Goal: Task Accomplishment & Management: Manage account settings

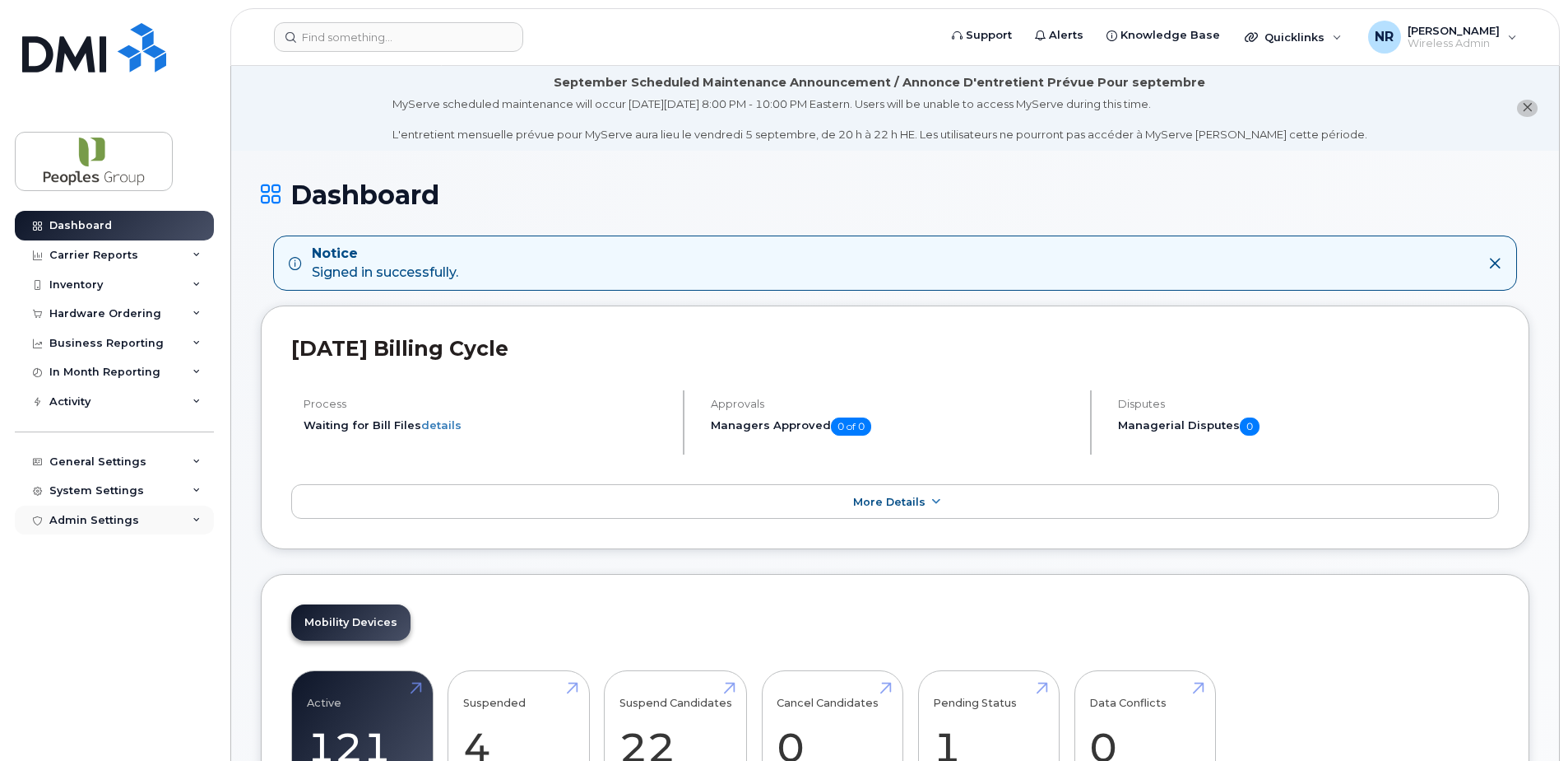
click at [101, 522] on div "Admin Settings" at bounding box center [94, 520] width 90 height 13
click at [109, 448] on div "General Settings" at bounding box center [114, 462] width 199 height 30
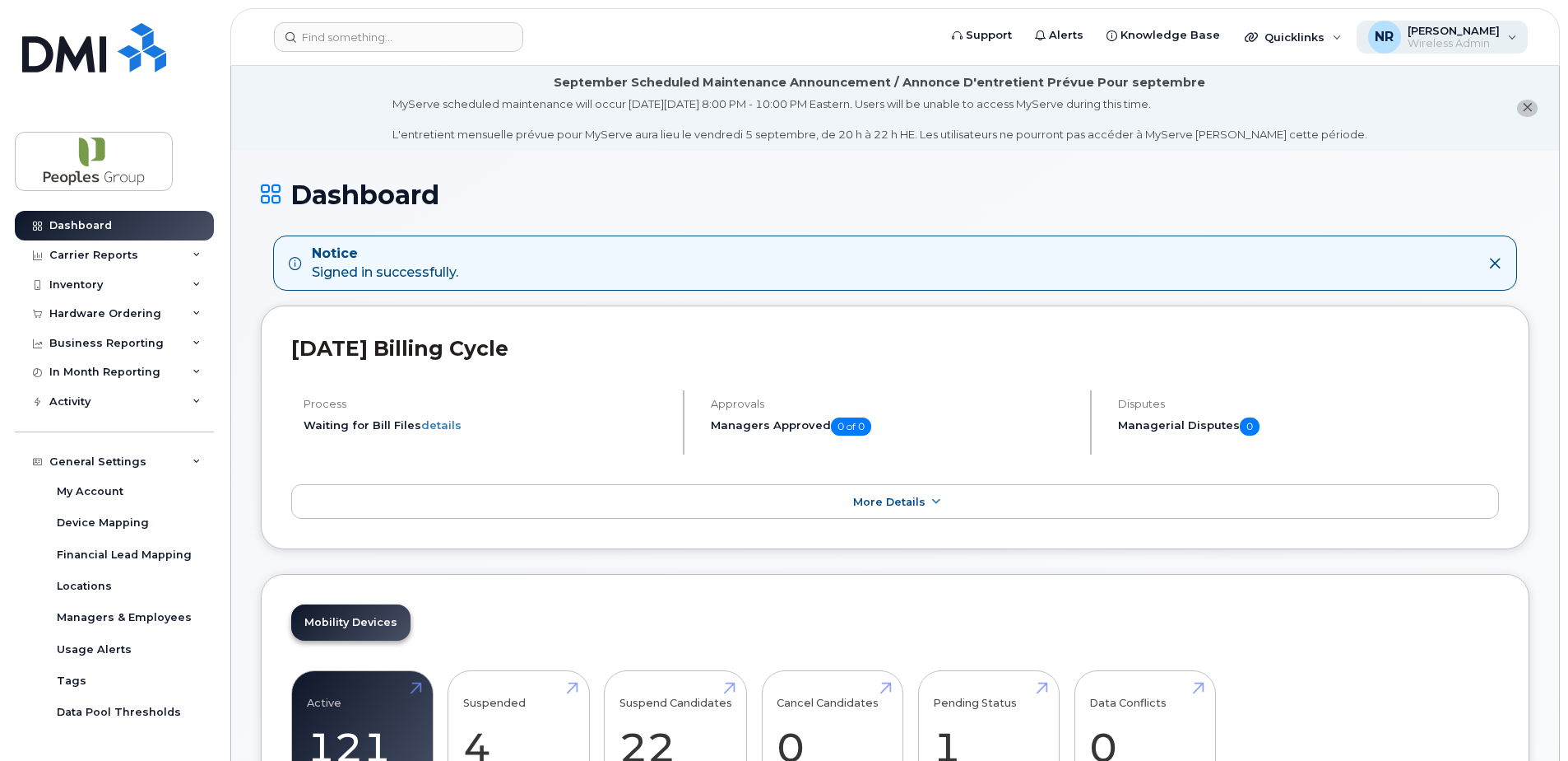
click at [1506, 43] on div "NR Nigel Roberts Wireless Admin" at bounding box center [1443, 37] width 172 height 33
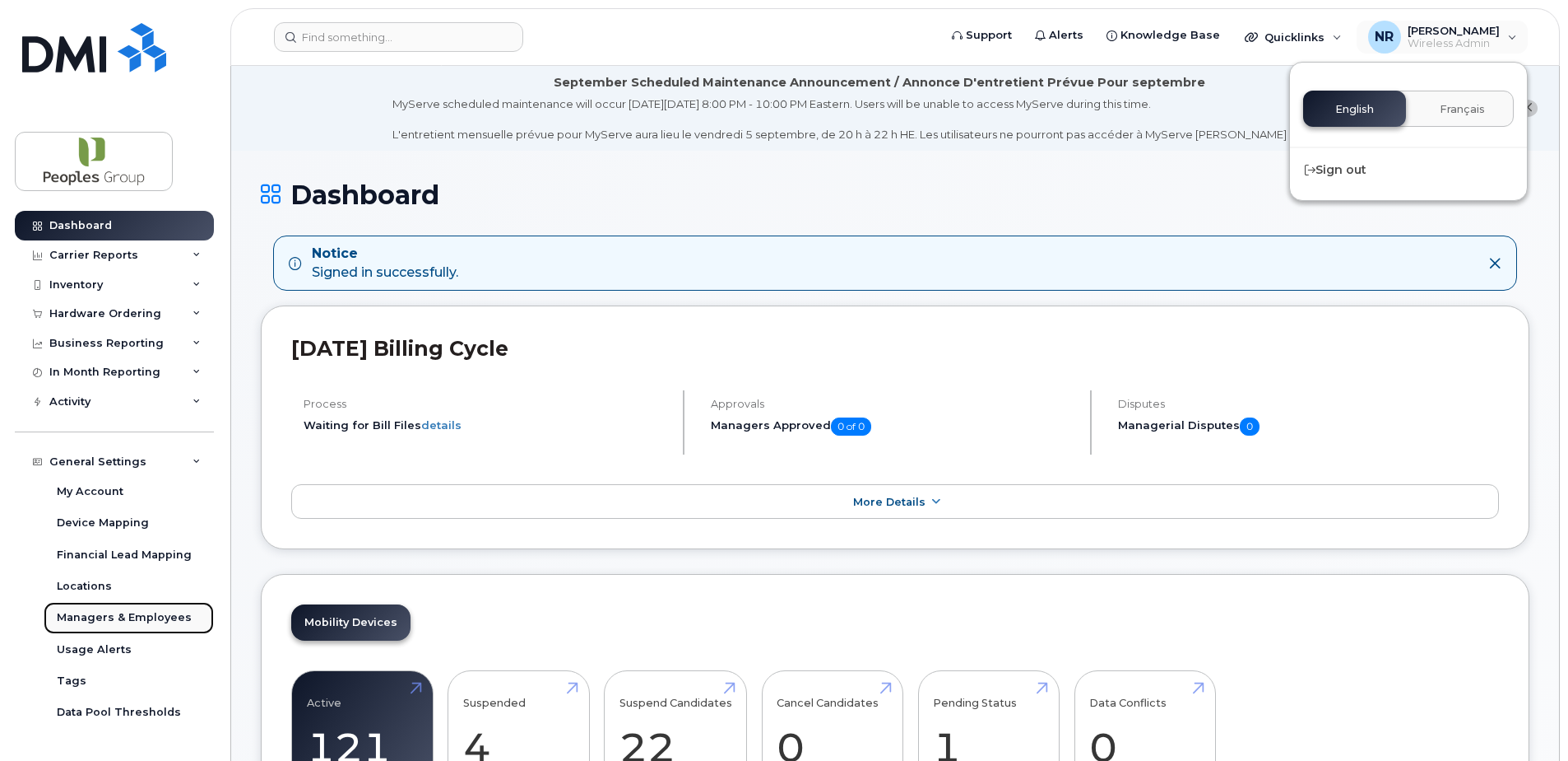
click at [144, 605] on link "Managers & Employees" at bounding box center [129, 617] width 170 height 31
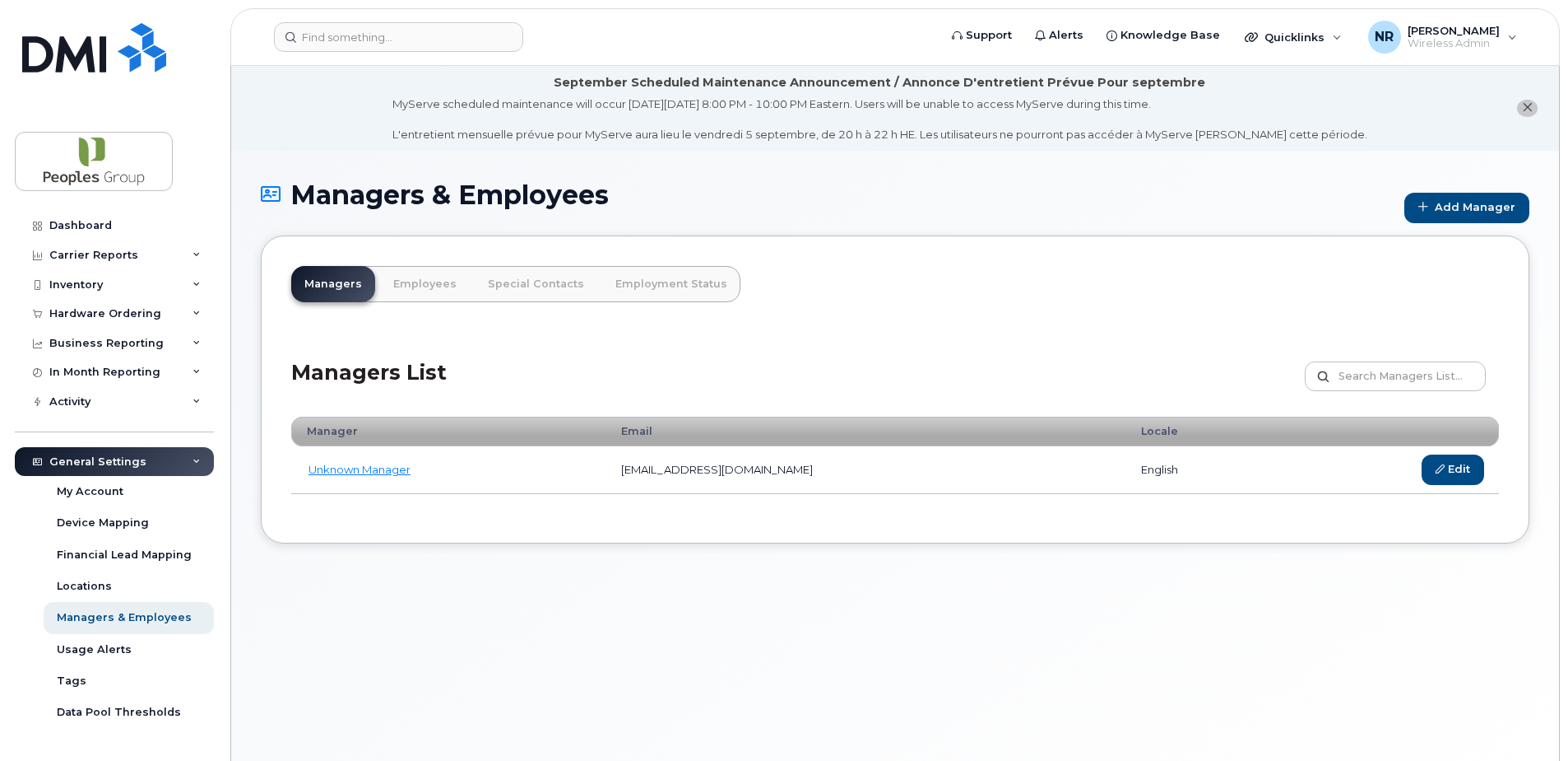
click at [196, 462] on div "General Settings" at bounding box center [114, 462] width 199 height 30
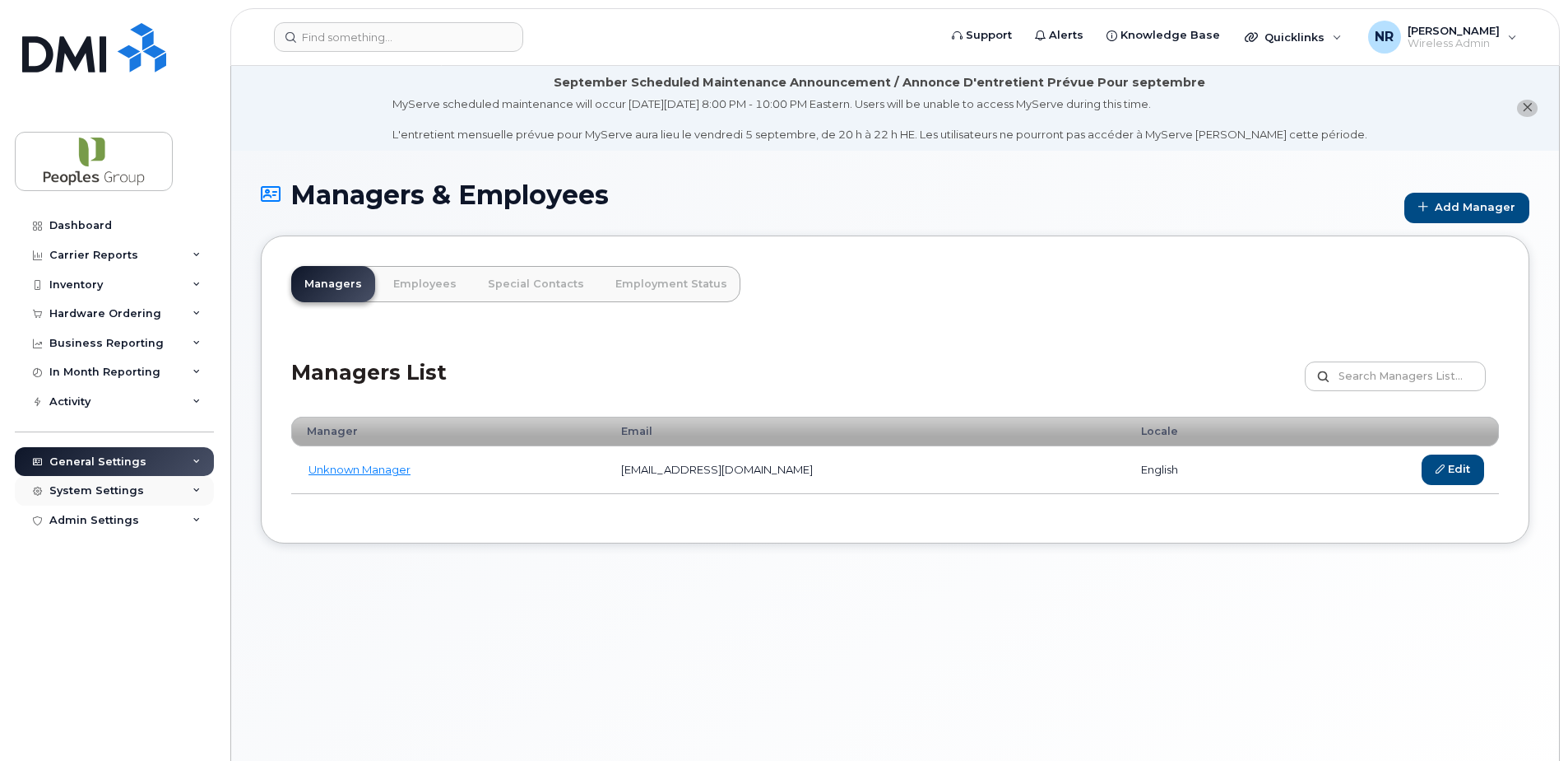
click at [138, 492] on div "System Settings" at bounding box center [96, 490] width 94 height 13
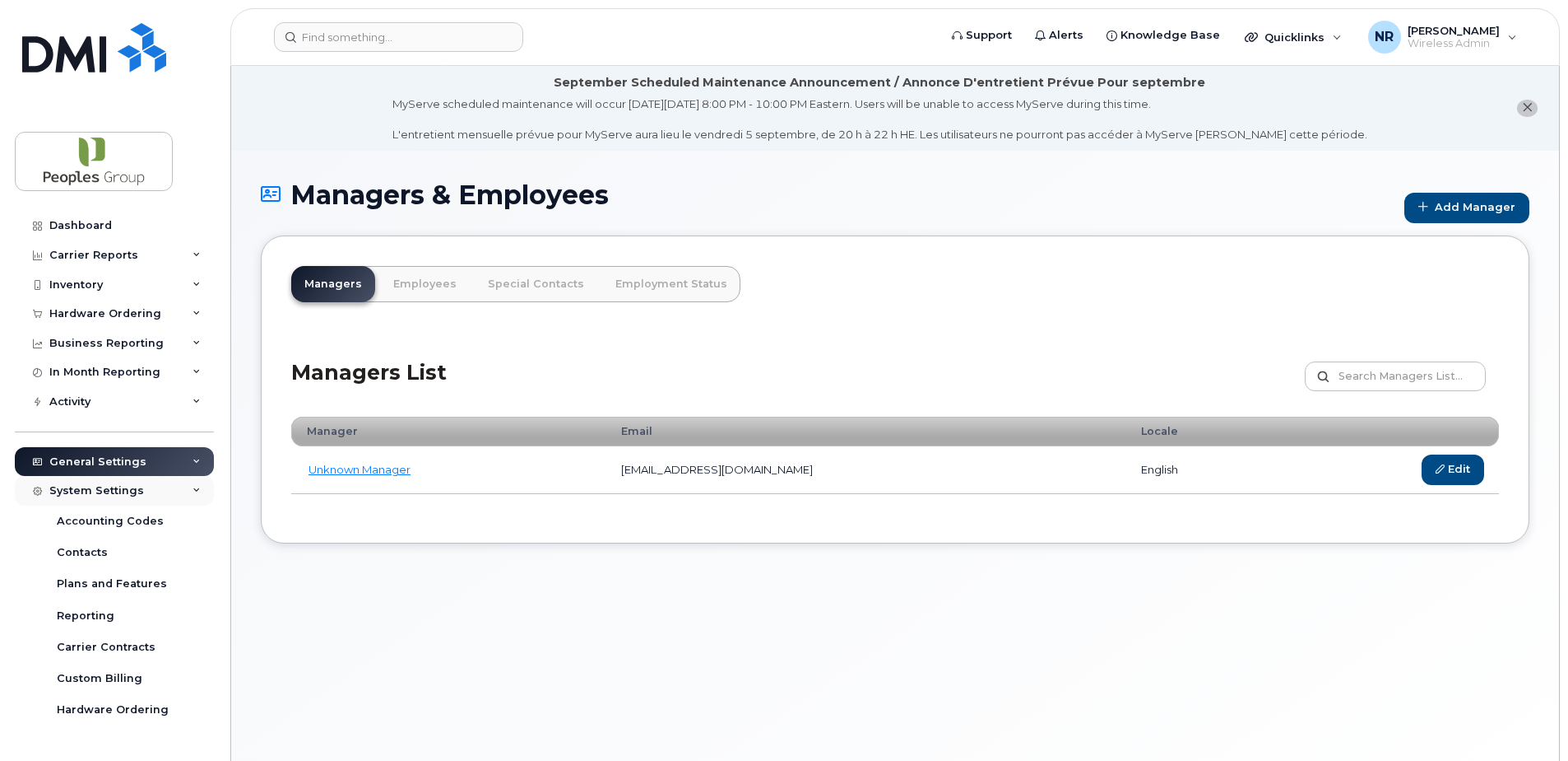
click at [100, 500] on div "System Settings" at bounding box center [114, 490] width 199 height 30
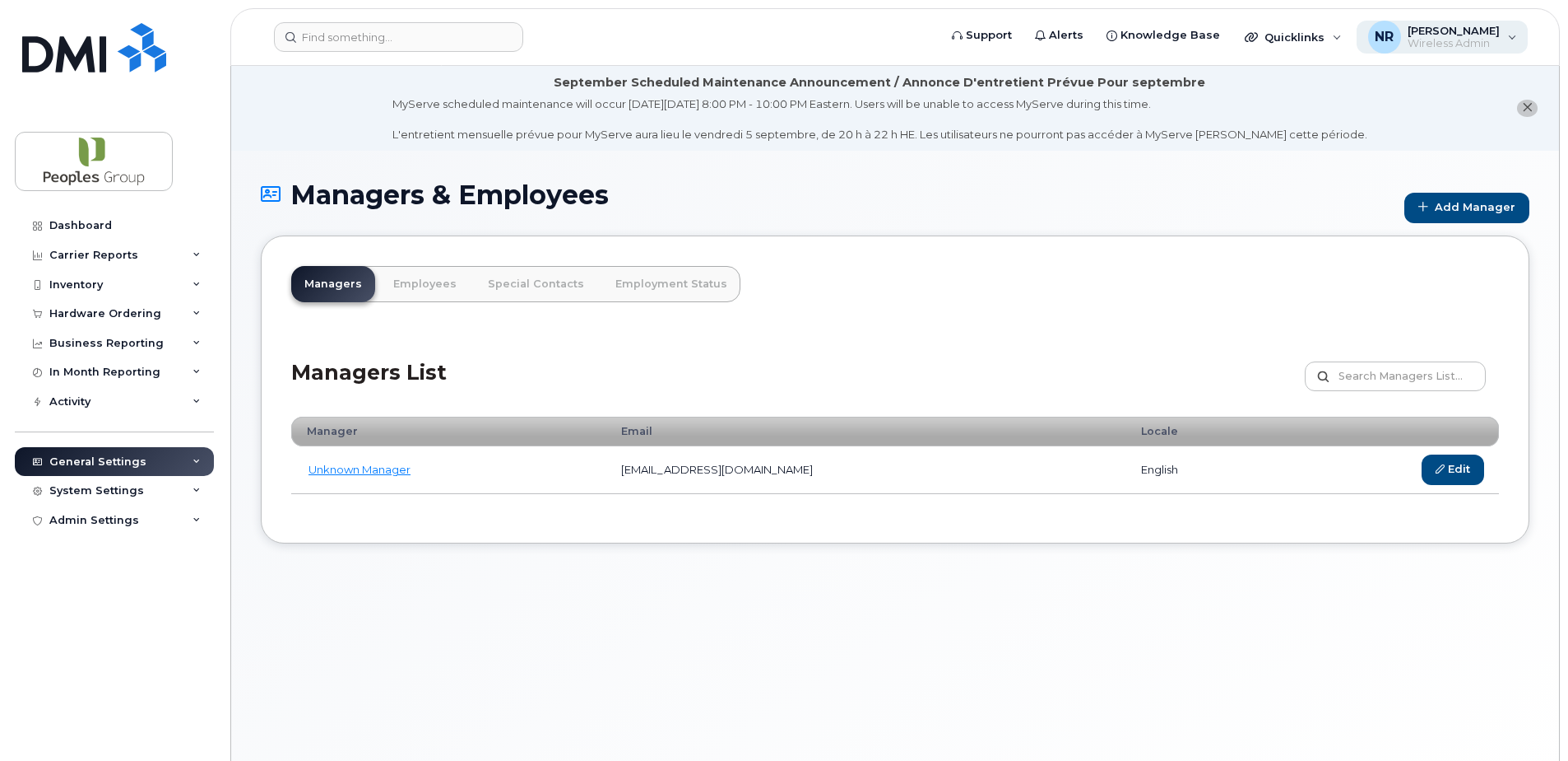
click at [1495, 37] on span "[PERSON_NAME]" at bounding box center [1454, 31] width 92 height 13
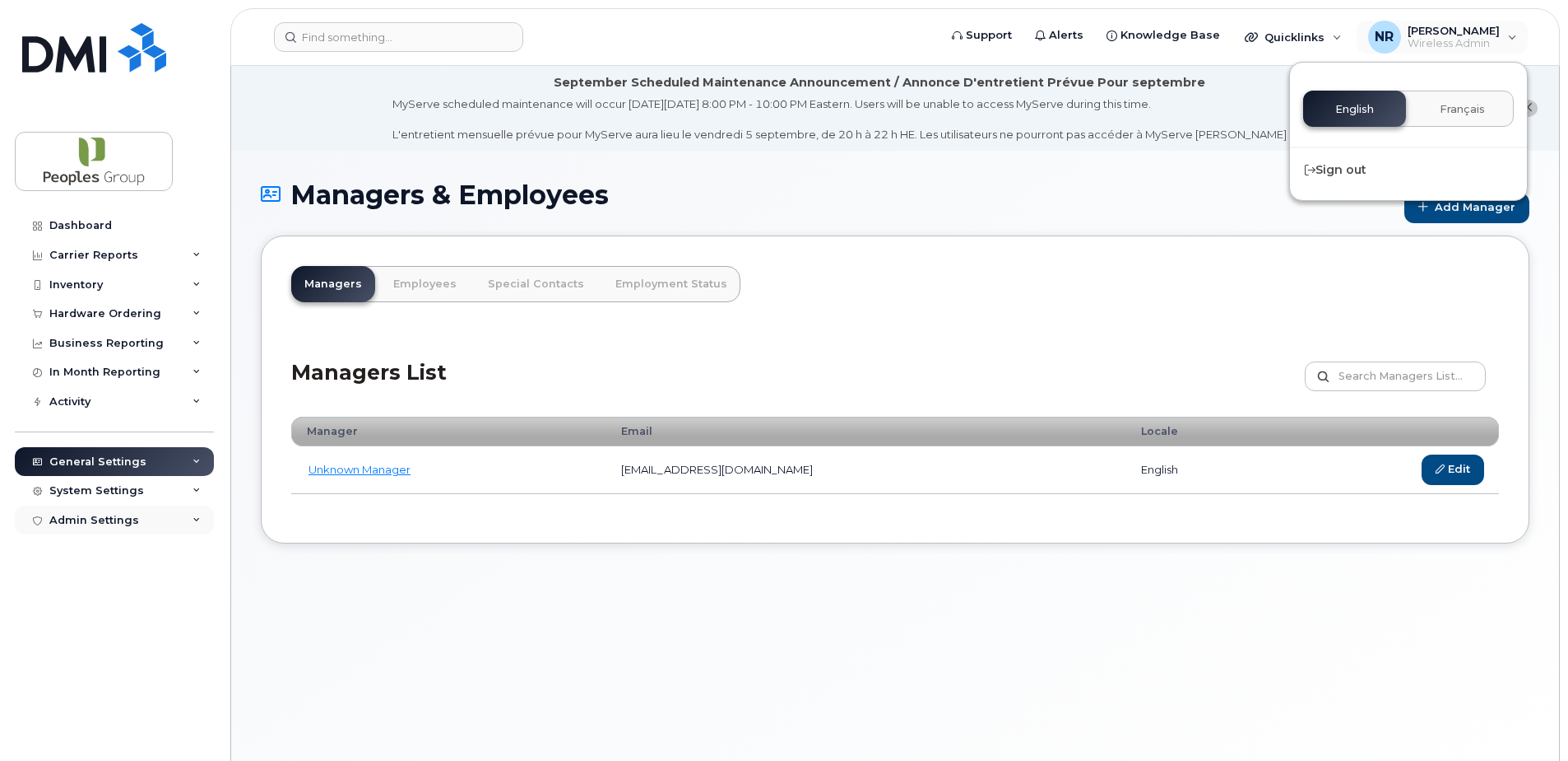
click at [173, 520] on div "Admin Settings" at bounding box center [114, 520] width 199 height 30
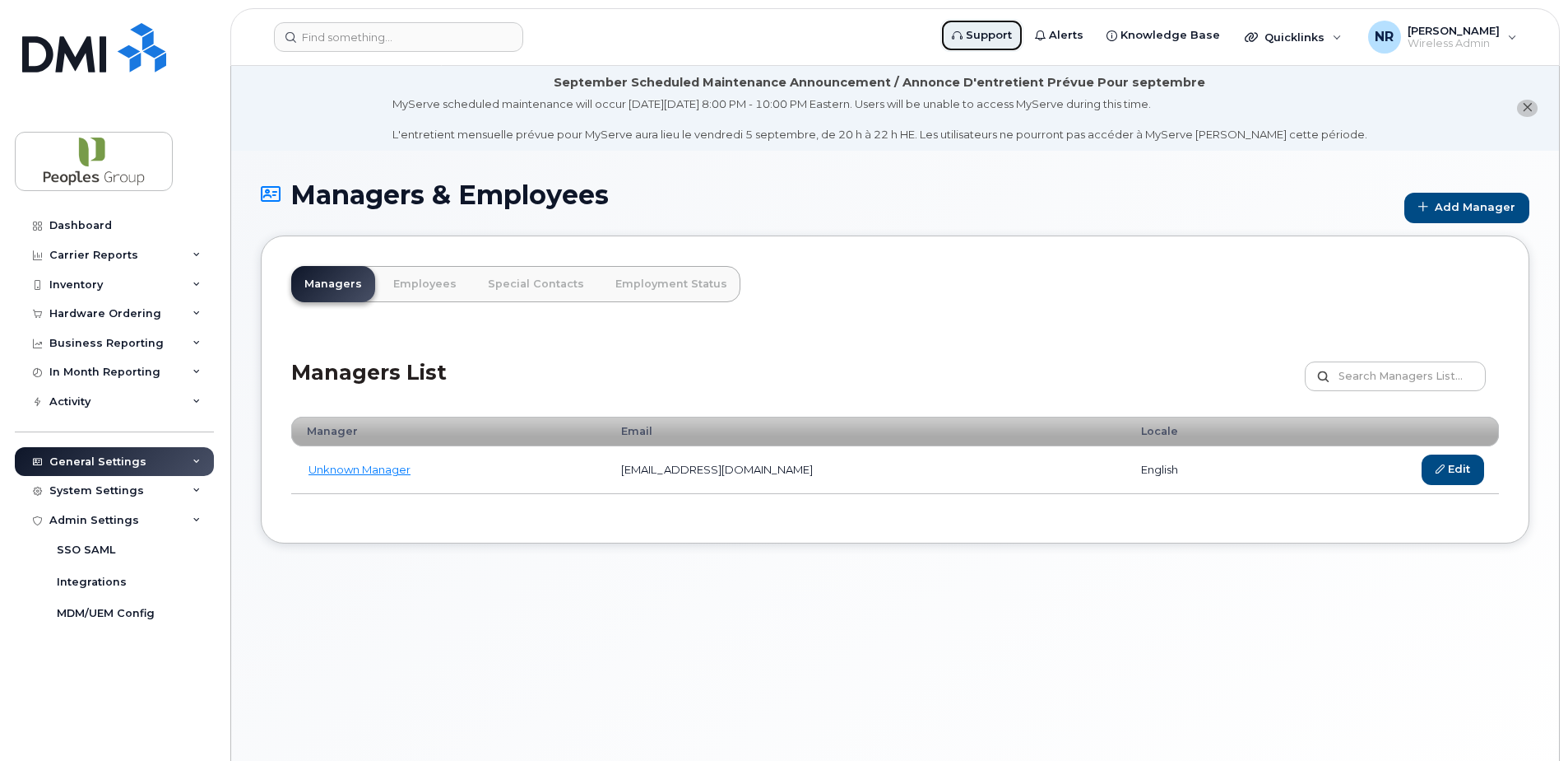
click at [1012, 33] on span "Support" at bounding box center [988, 36] width 46 height 17
click at [112, 491] on div "System Settings" at bounding box center [96, 490] width 94 height 13
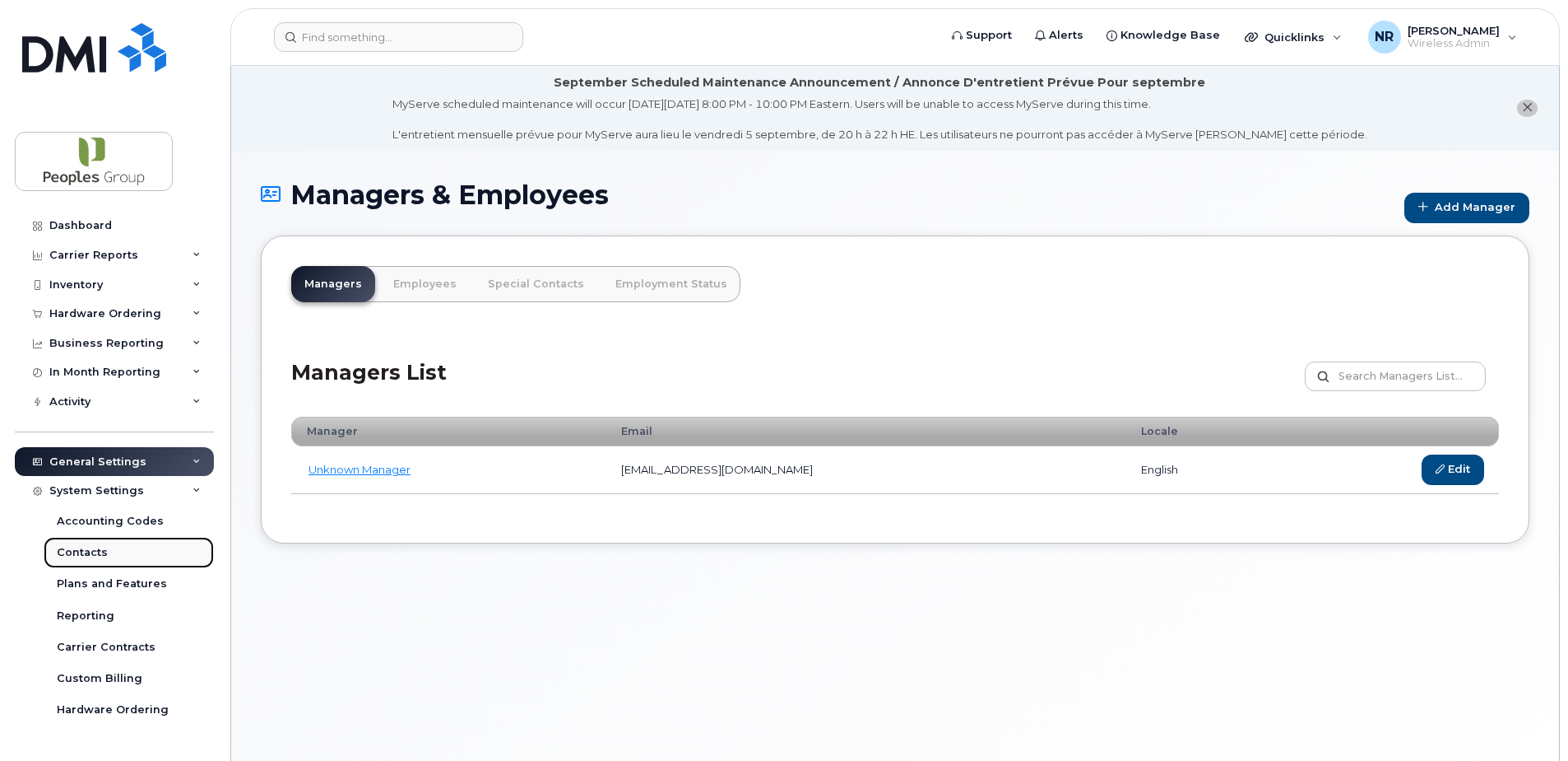
click at [79, 555] on div "Contacts" at bounding box center [82, 552] width 51 height 15
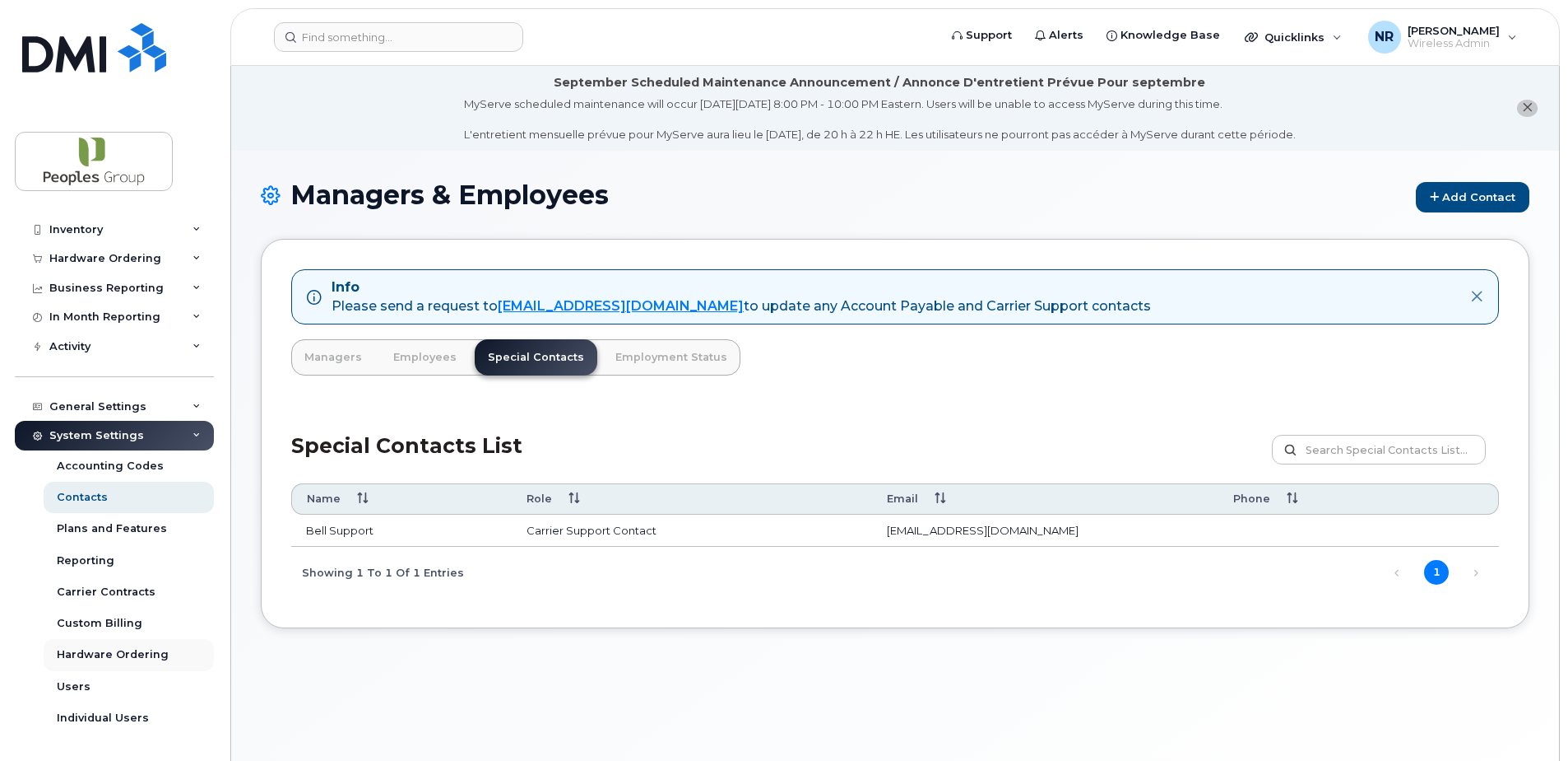
scroll to position [81, 0]
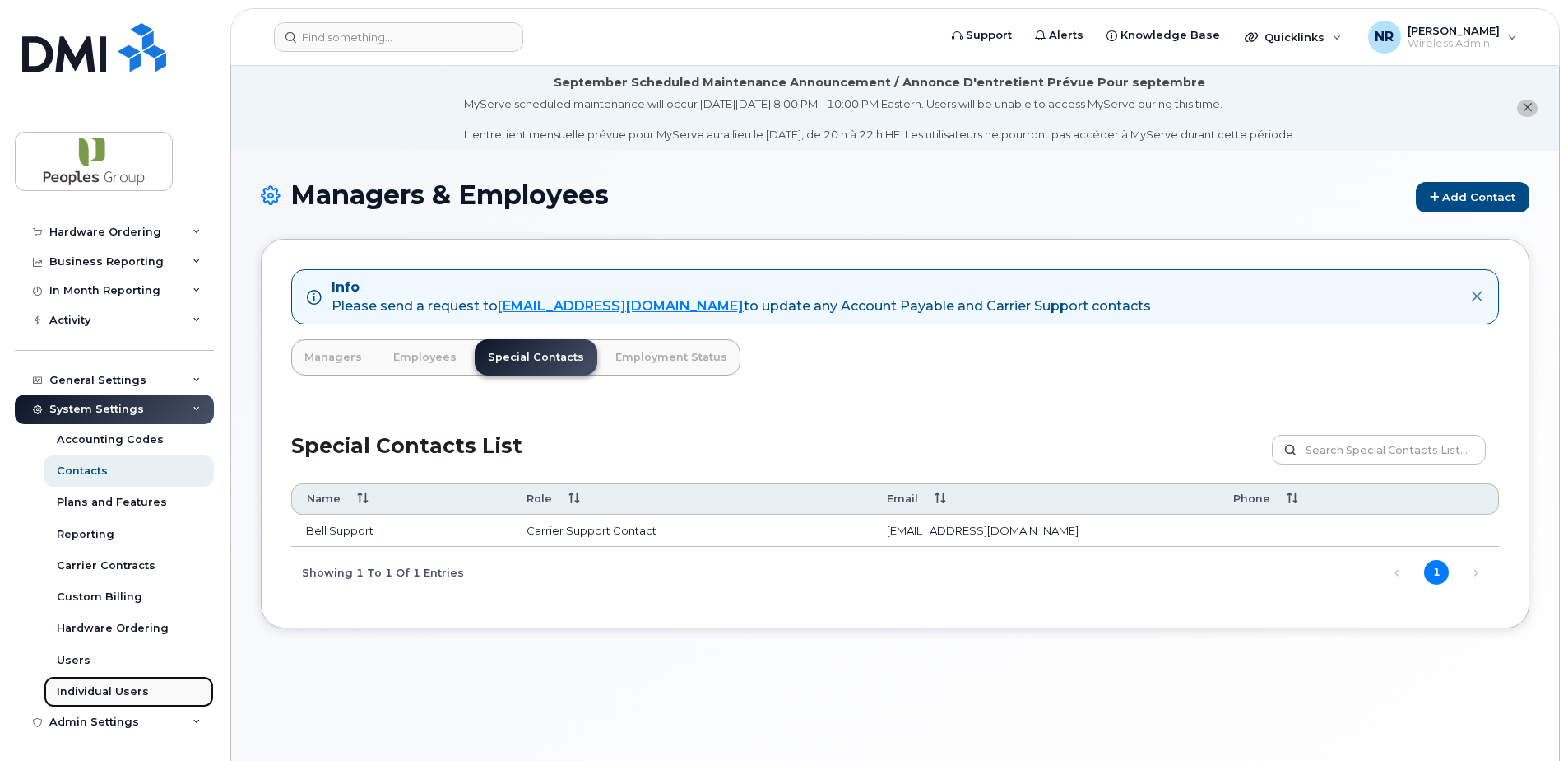
click at [126, 689] on div "Individual Users" at bounding box center [103, 692] width 92 height 15
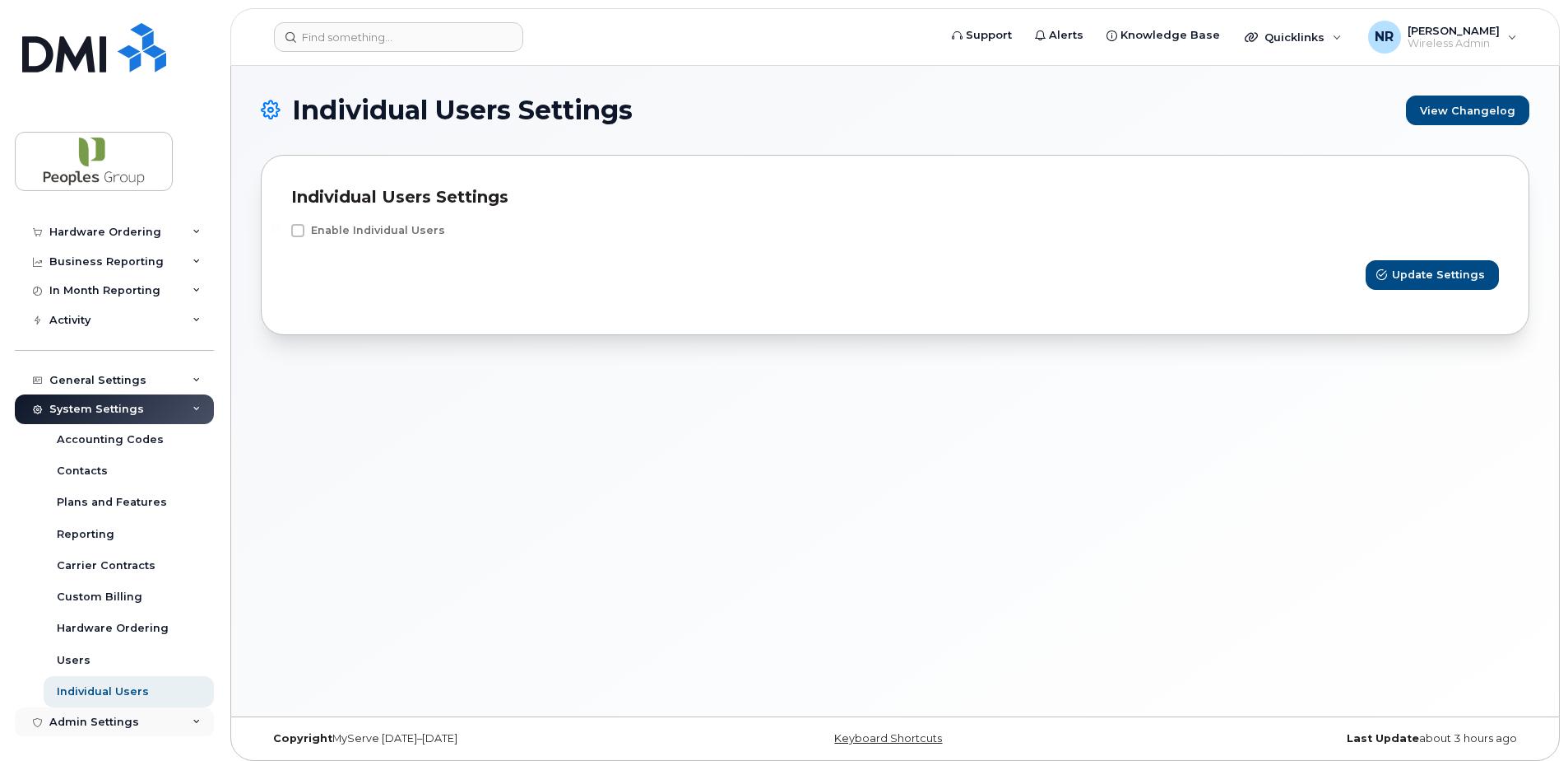
click at [112, 718] on div "Admin Settings" at bounding box center [94, 722] width 90 height 13
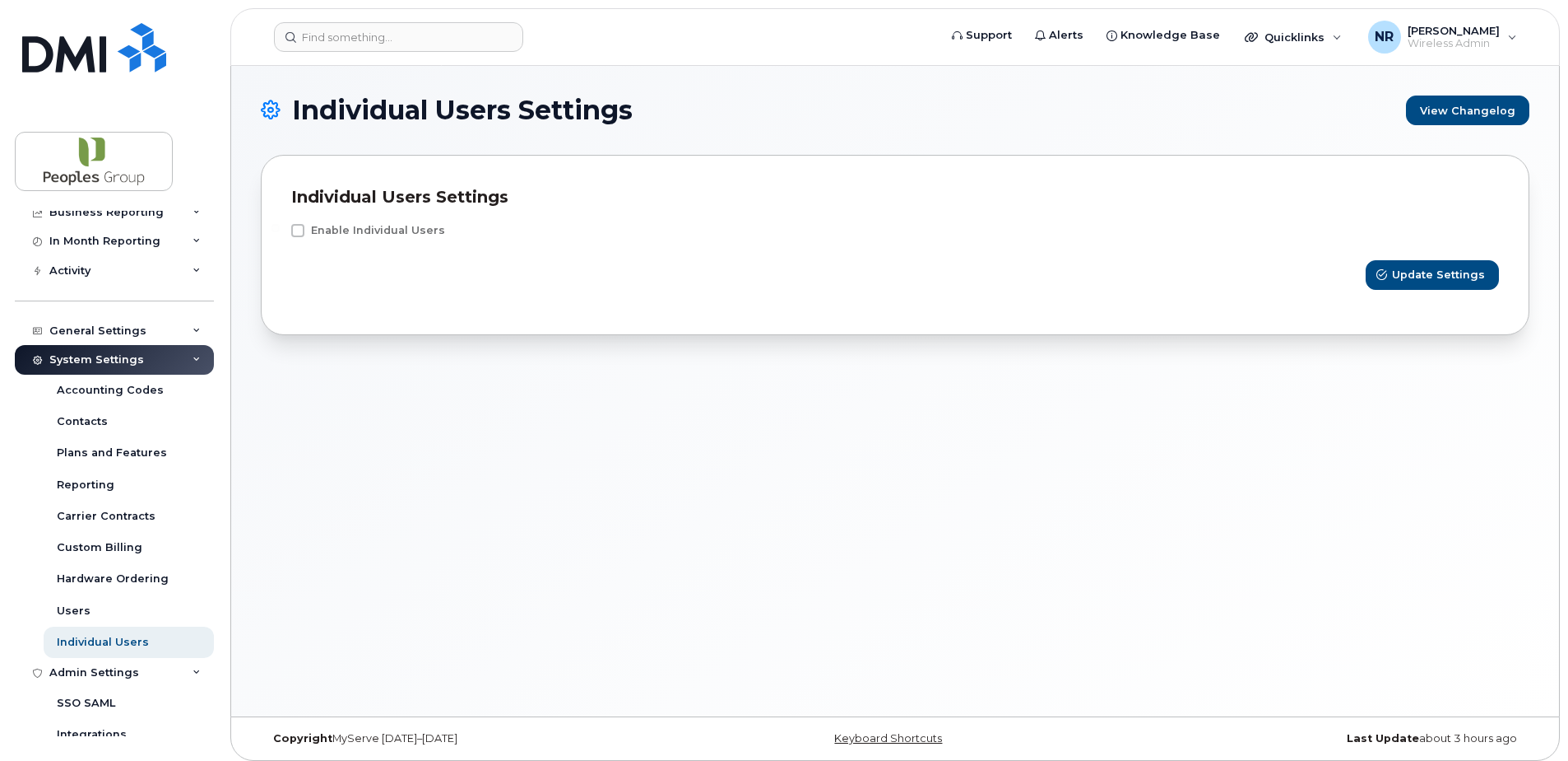
scroll to position [176, 0]
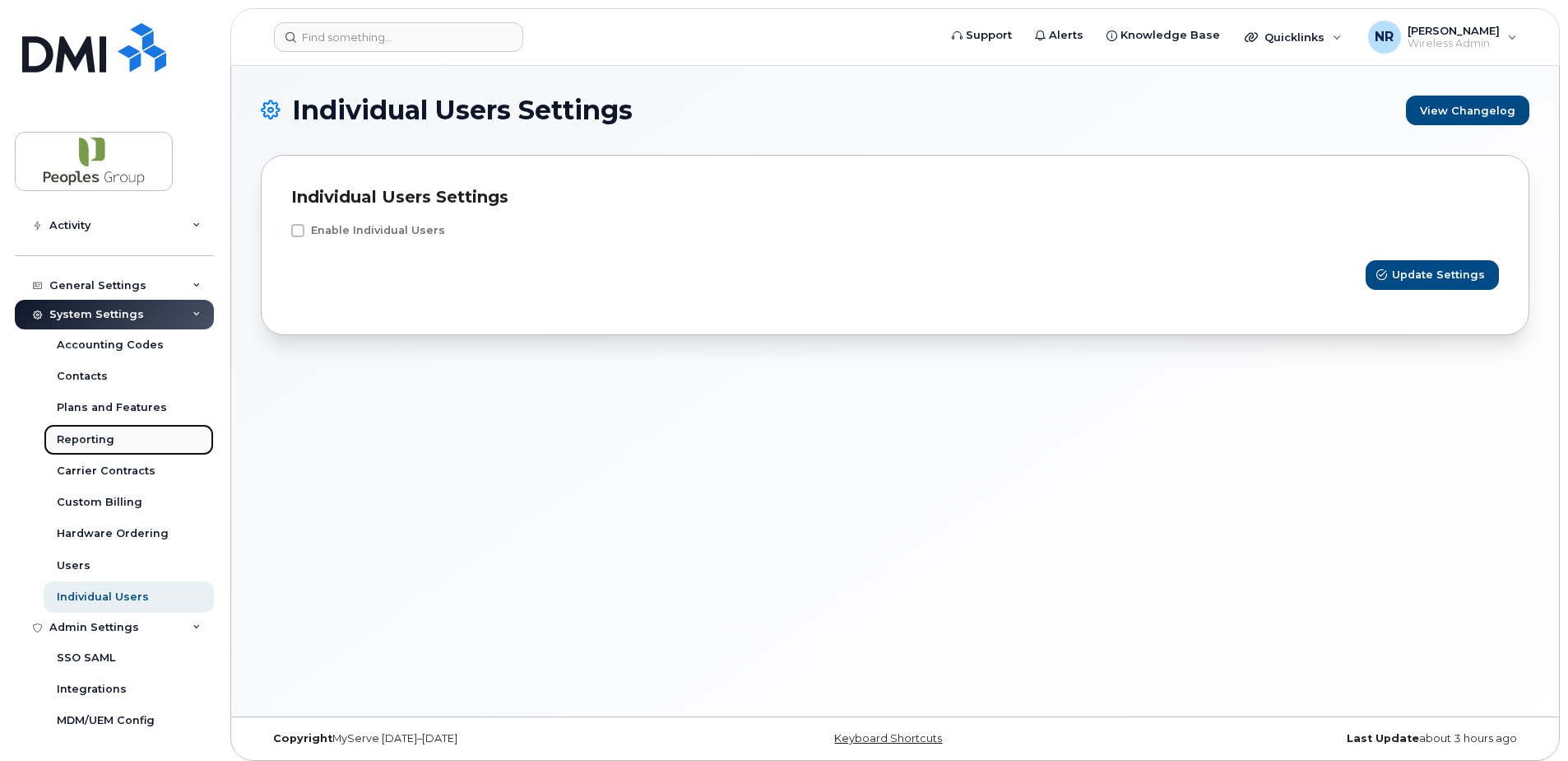
click at [91, 446] on div "Reporting" at bounding box center [86, 440] width 58 height 15
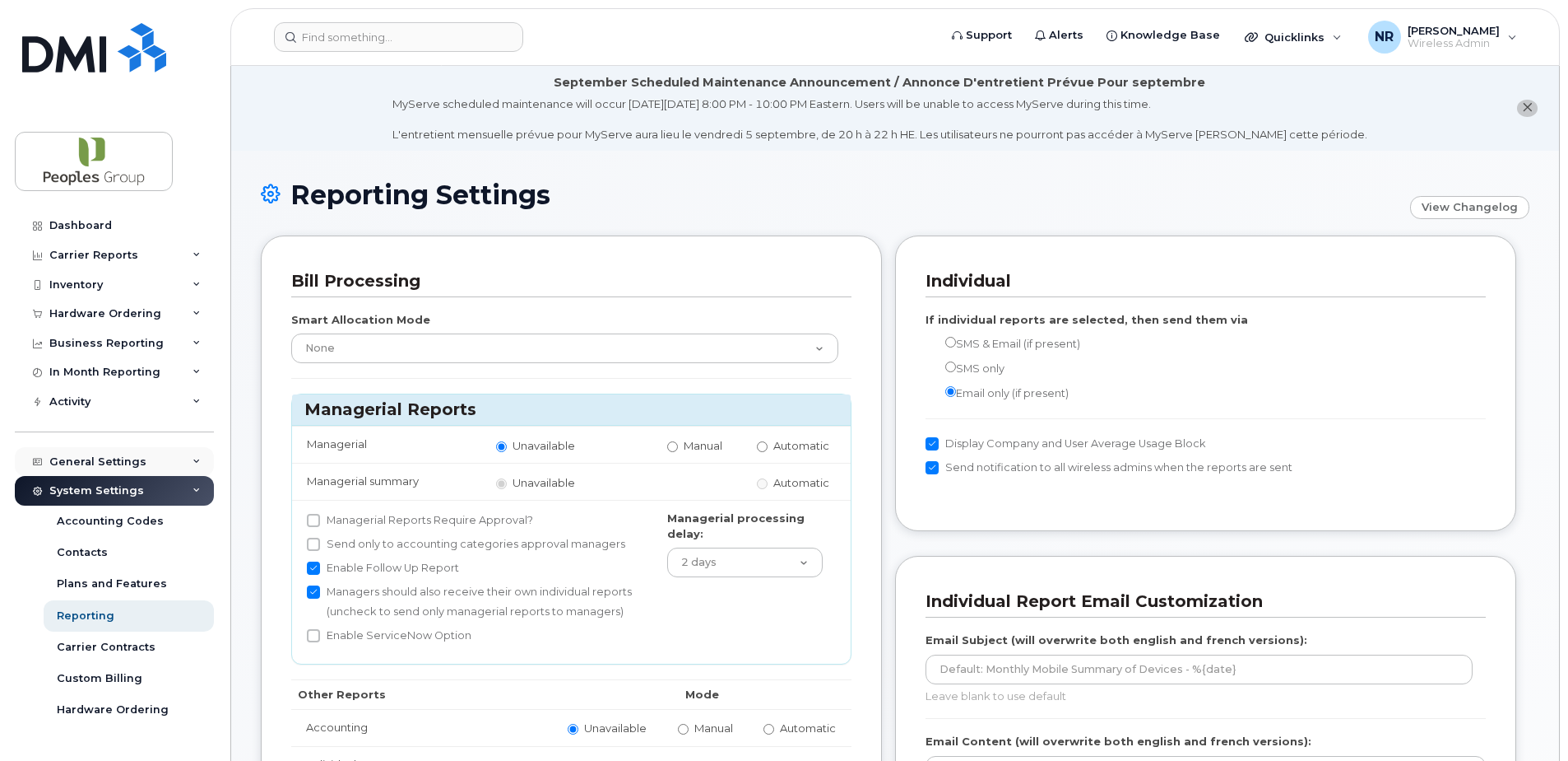
click at [82, 465] on div "General Settings" at bounding box center [98, 461] width 97 height 13
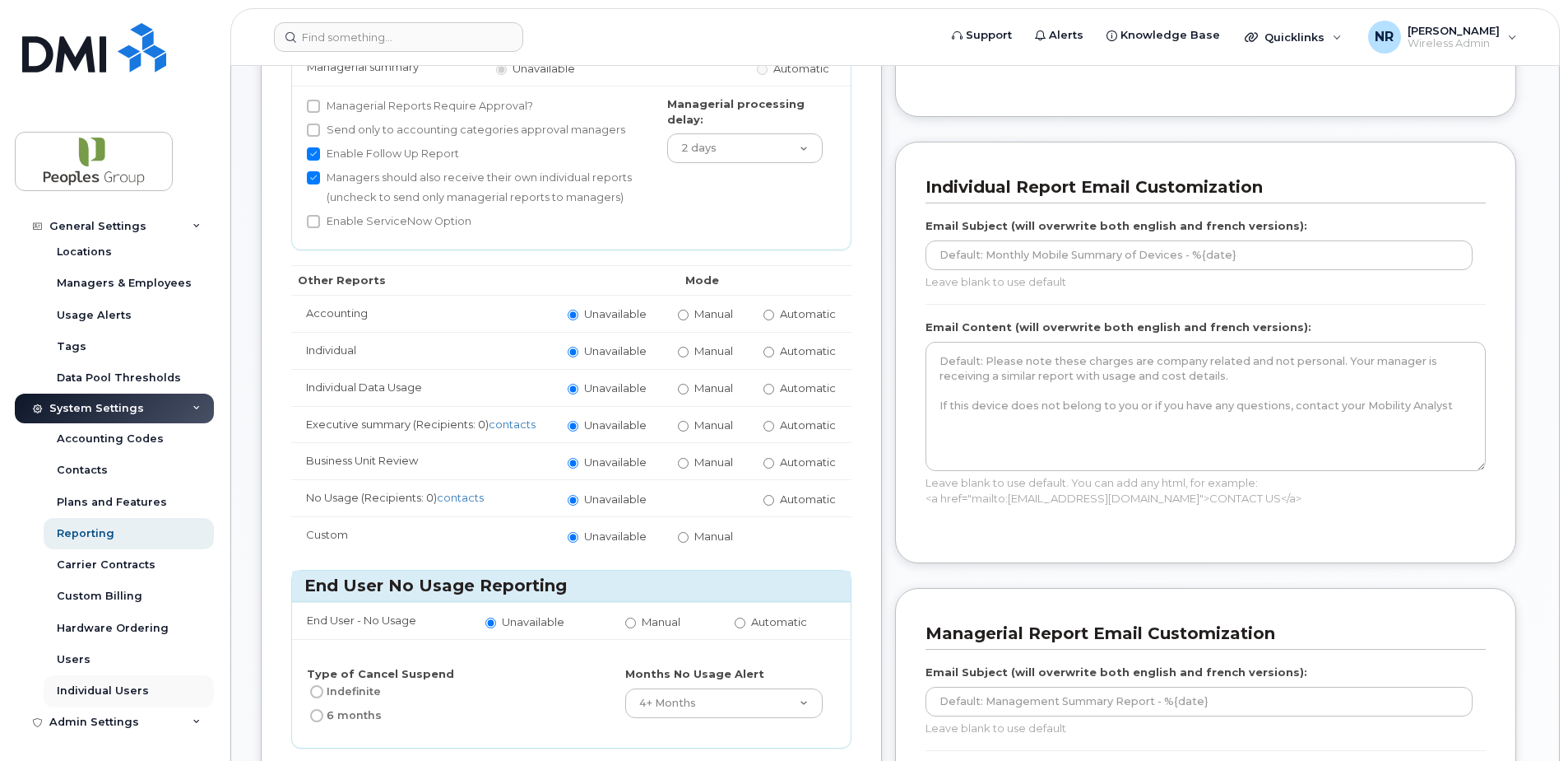
scroll to position [577, 0]
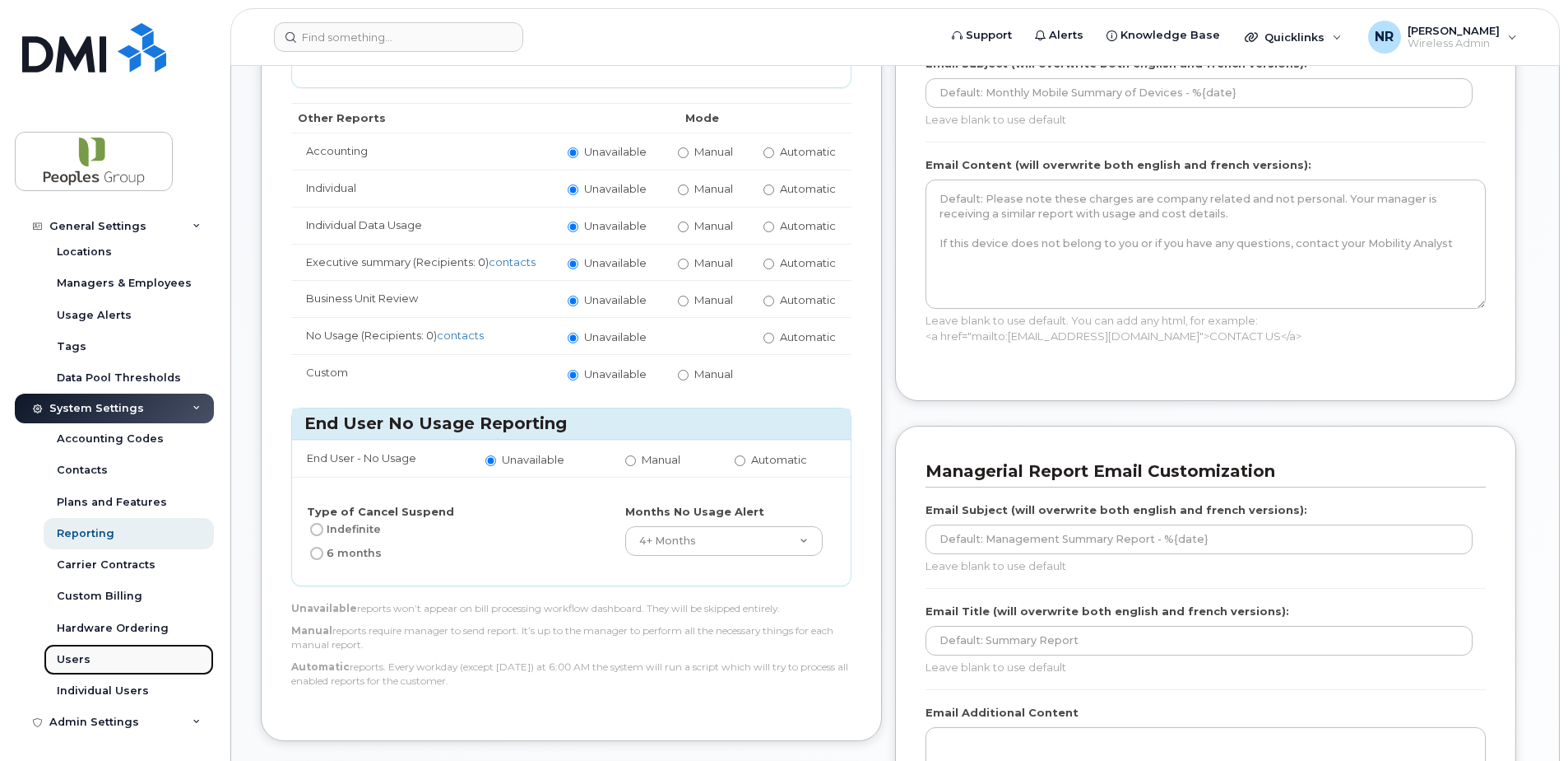
click at [61, 657] on div "Users" at bounding box center [74, 660] width 34 height 15
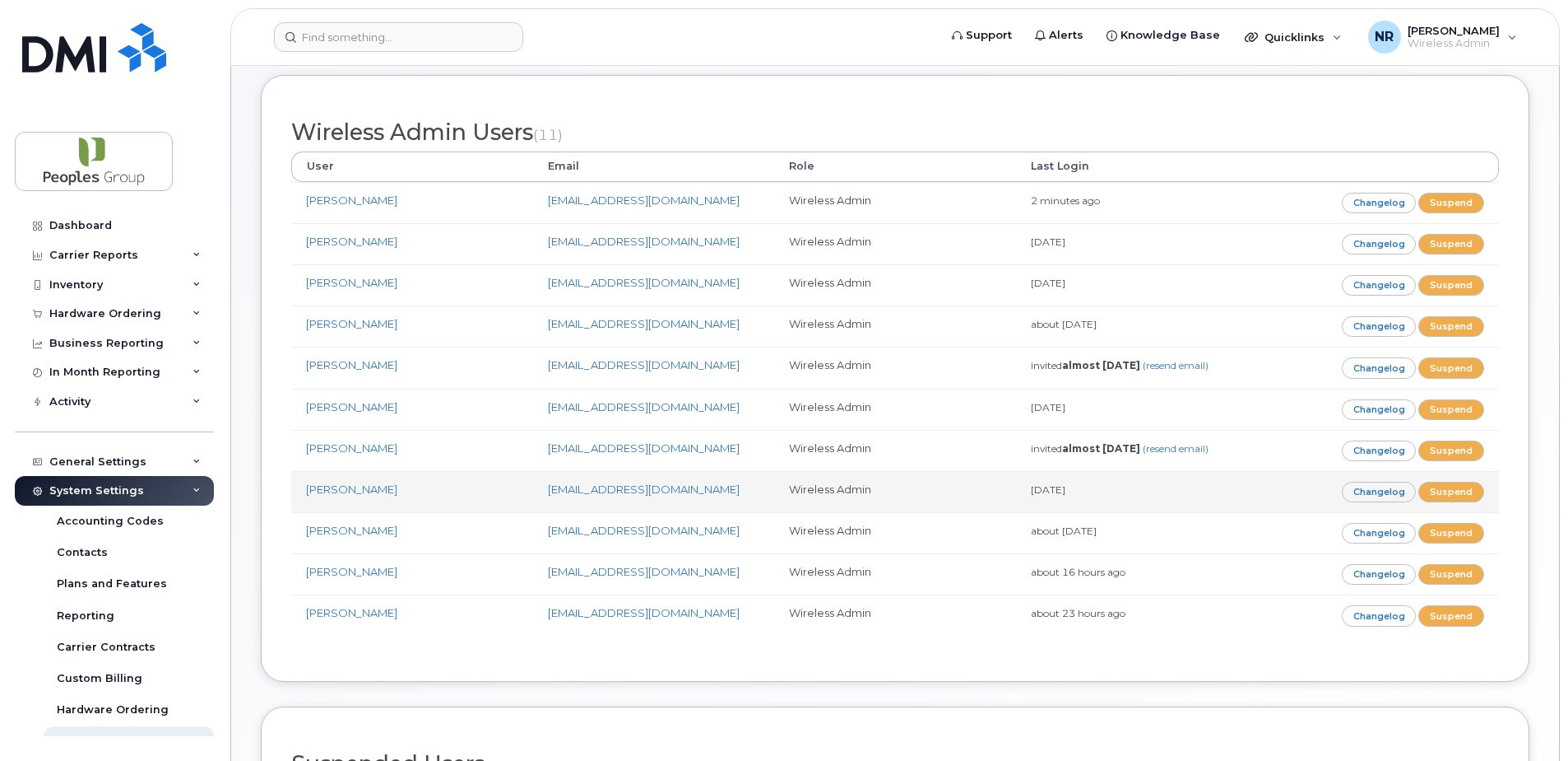
scroll to position [165, 0]
click at [347, 489] on link "Avo Kolandjian" at bounding box center [352, 488] width 92 height 13
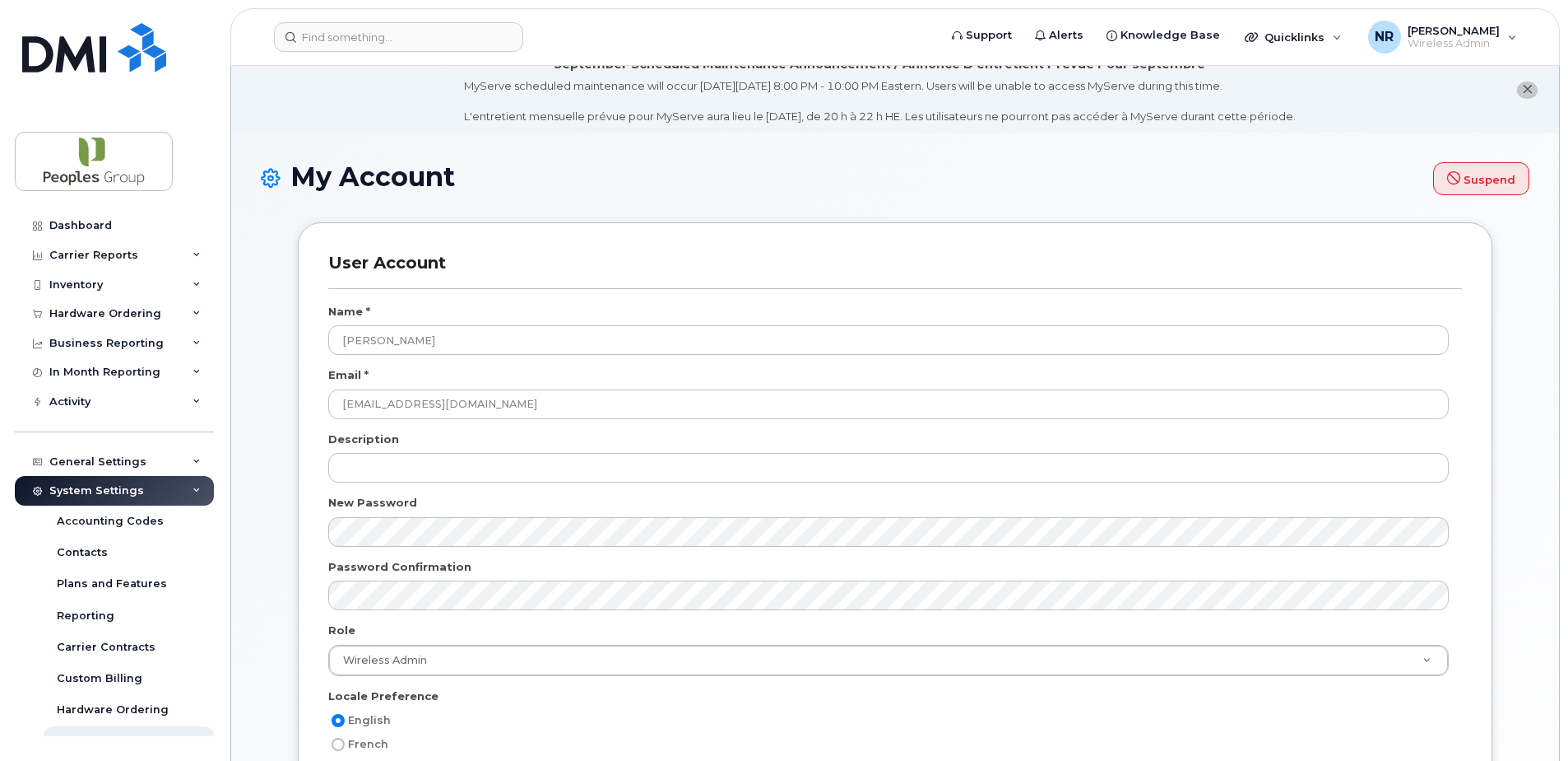
scroll to position [10, 0]
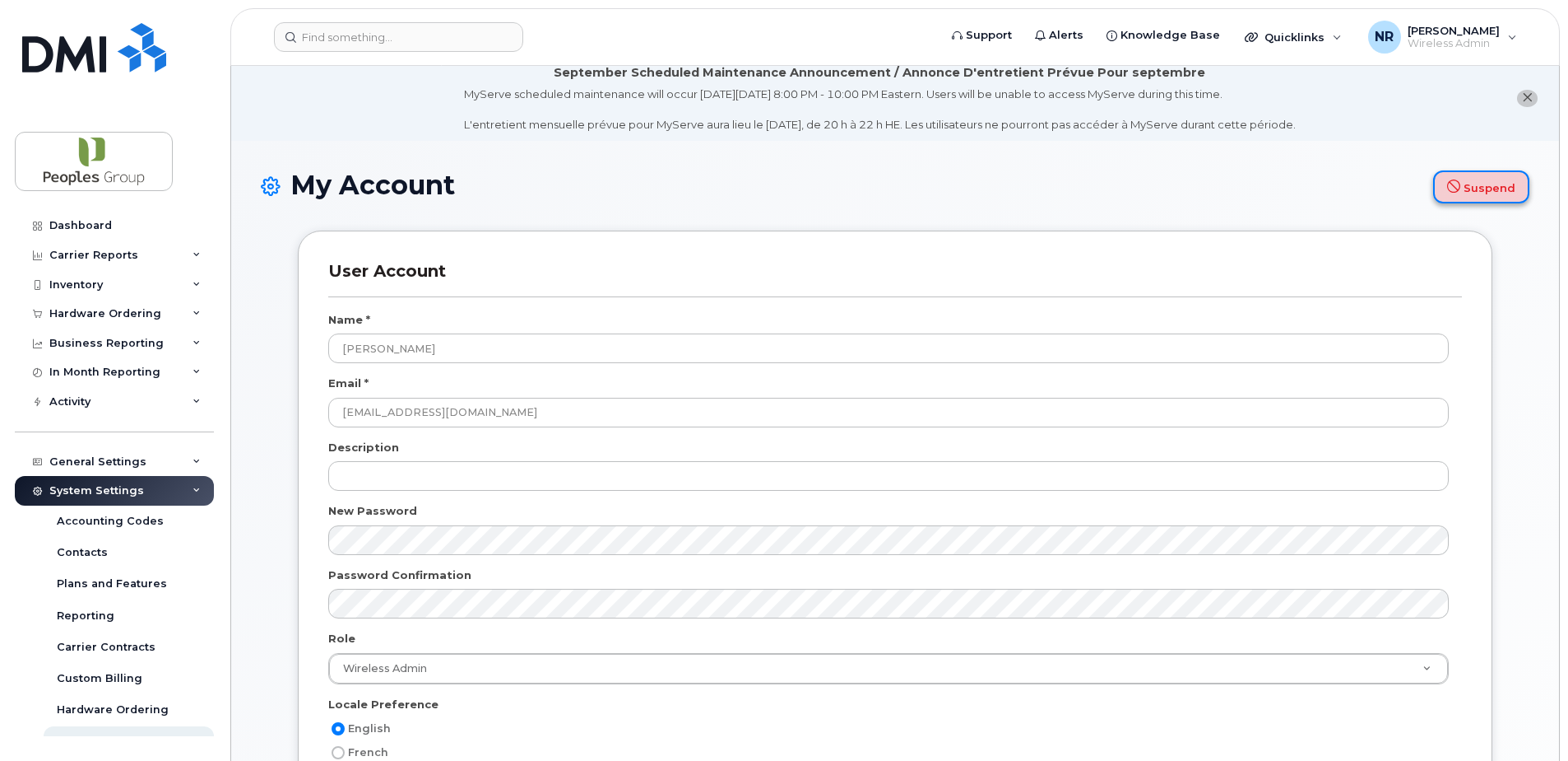
click at [1457, 184] on icon "submit" at bounding box center [1454, 186] width 13 height 13
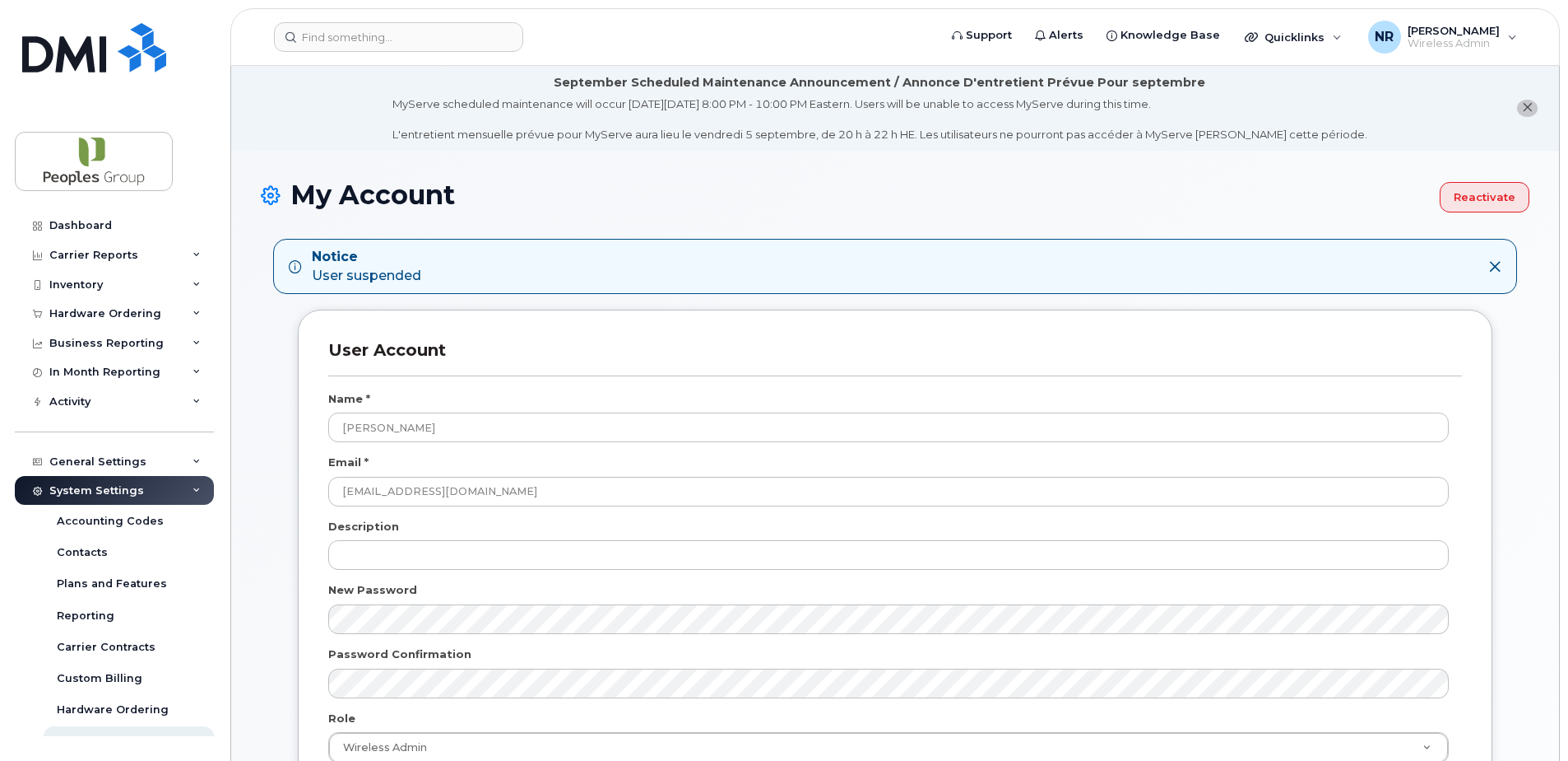
click at [1525, 110] on icon "close notification" at bounding box center [1527, 107] width 10 height 10
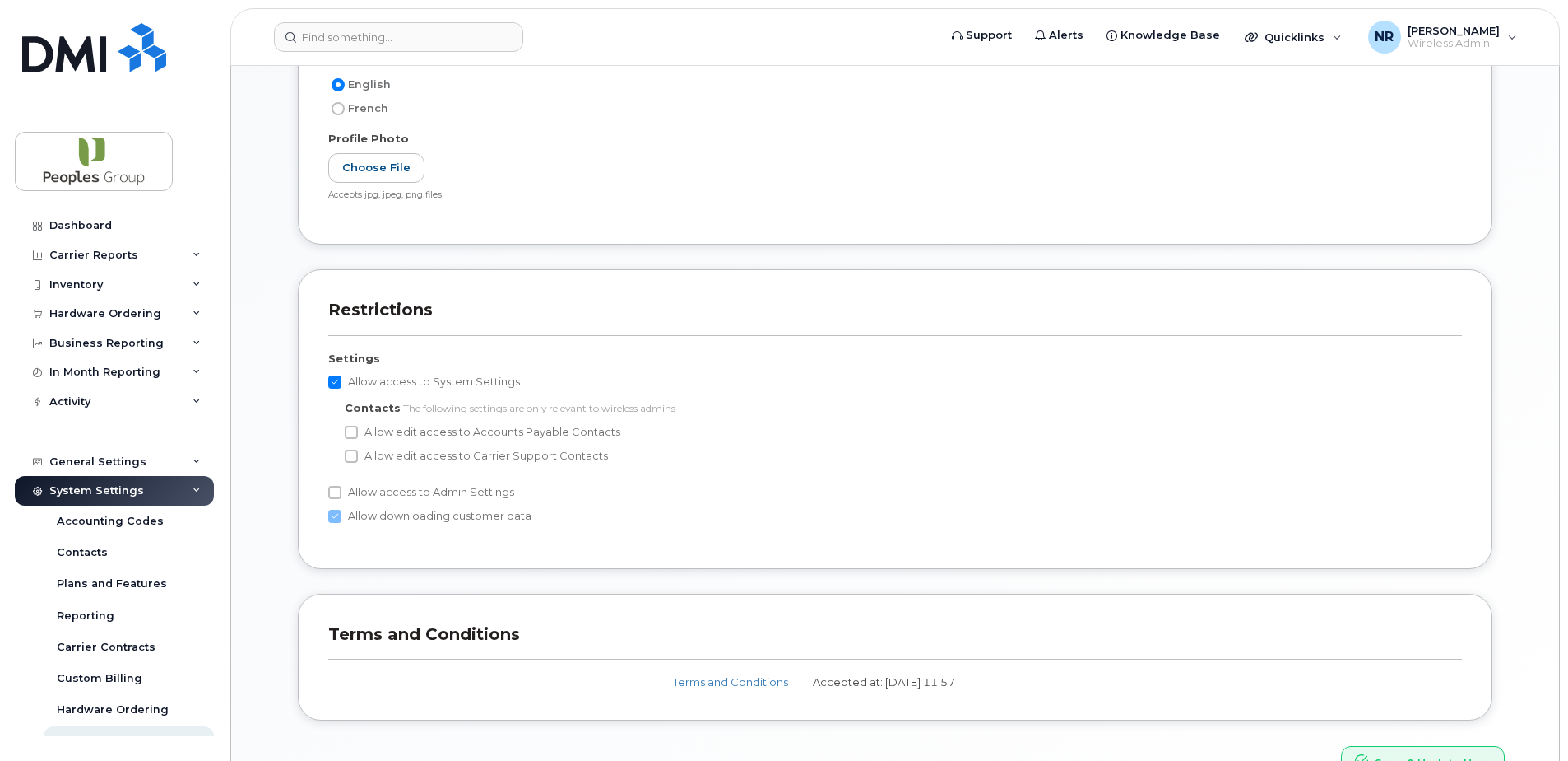
scroll to position [735, 0]
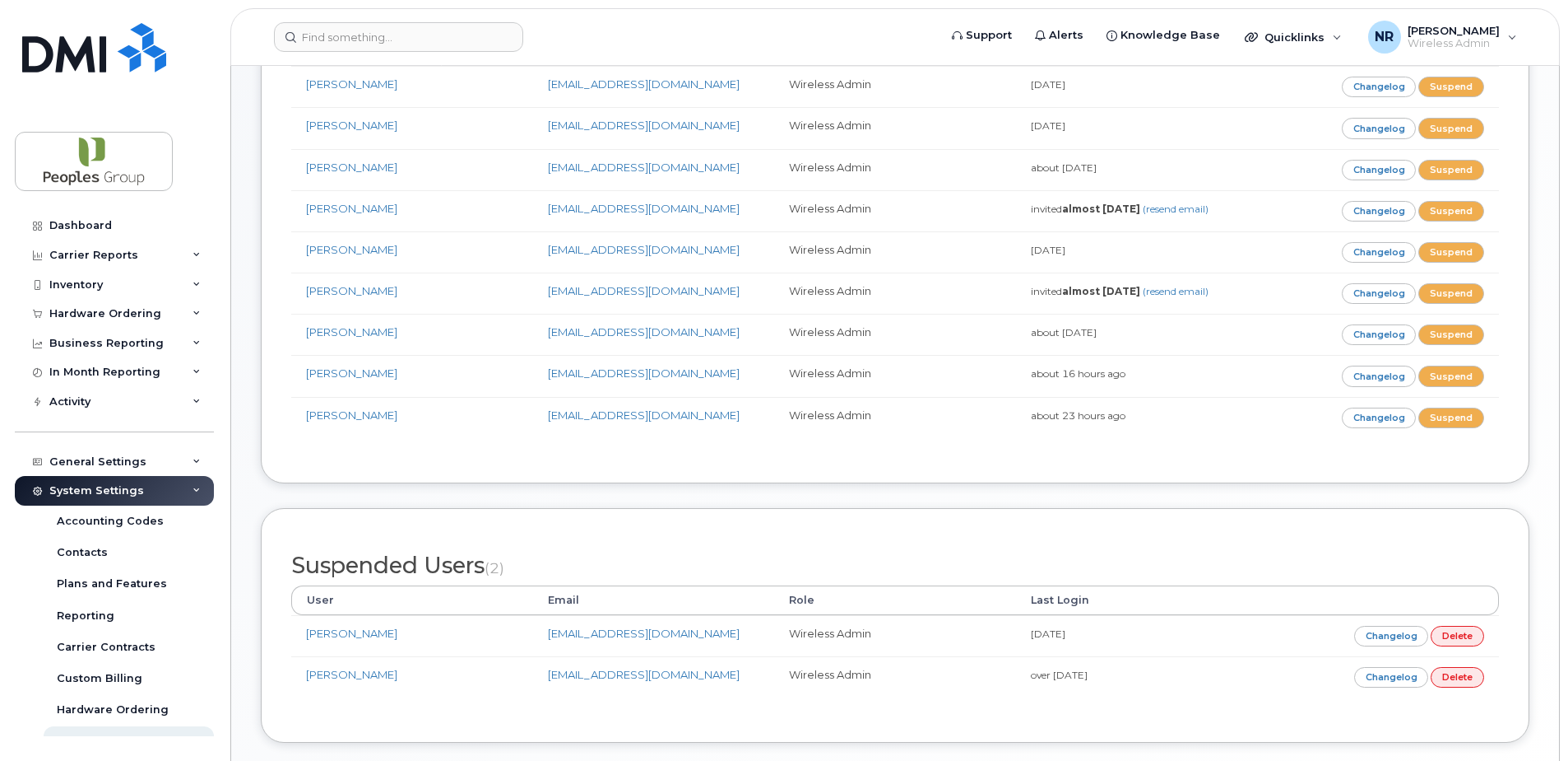
scroll to position [247, 0]
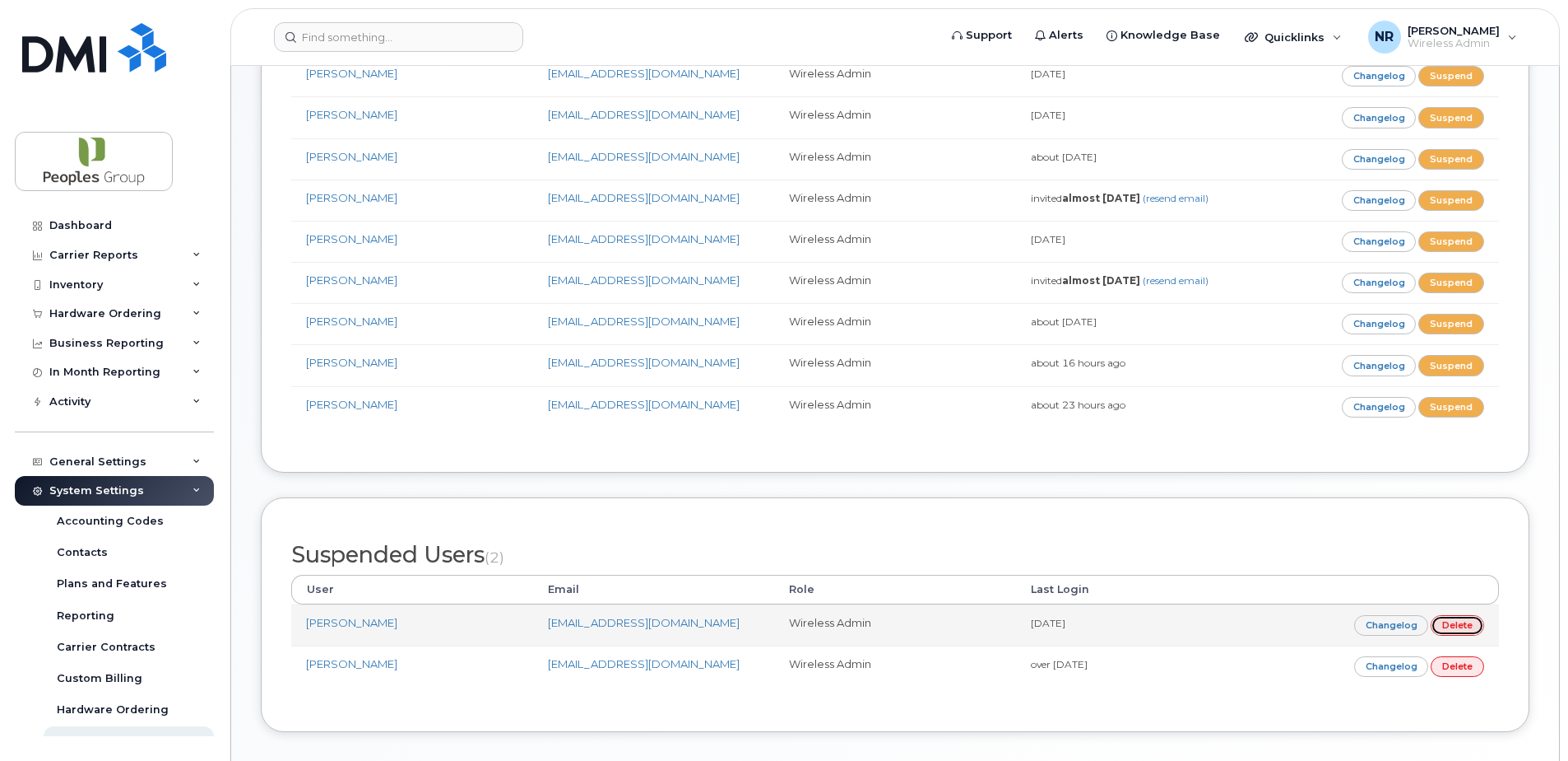
click at [1447, 622] on link "Delete" at bounding box center [1457, 625] width 53 height 21
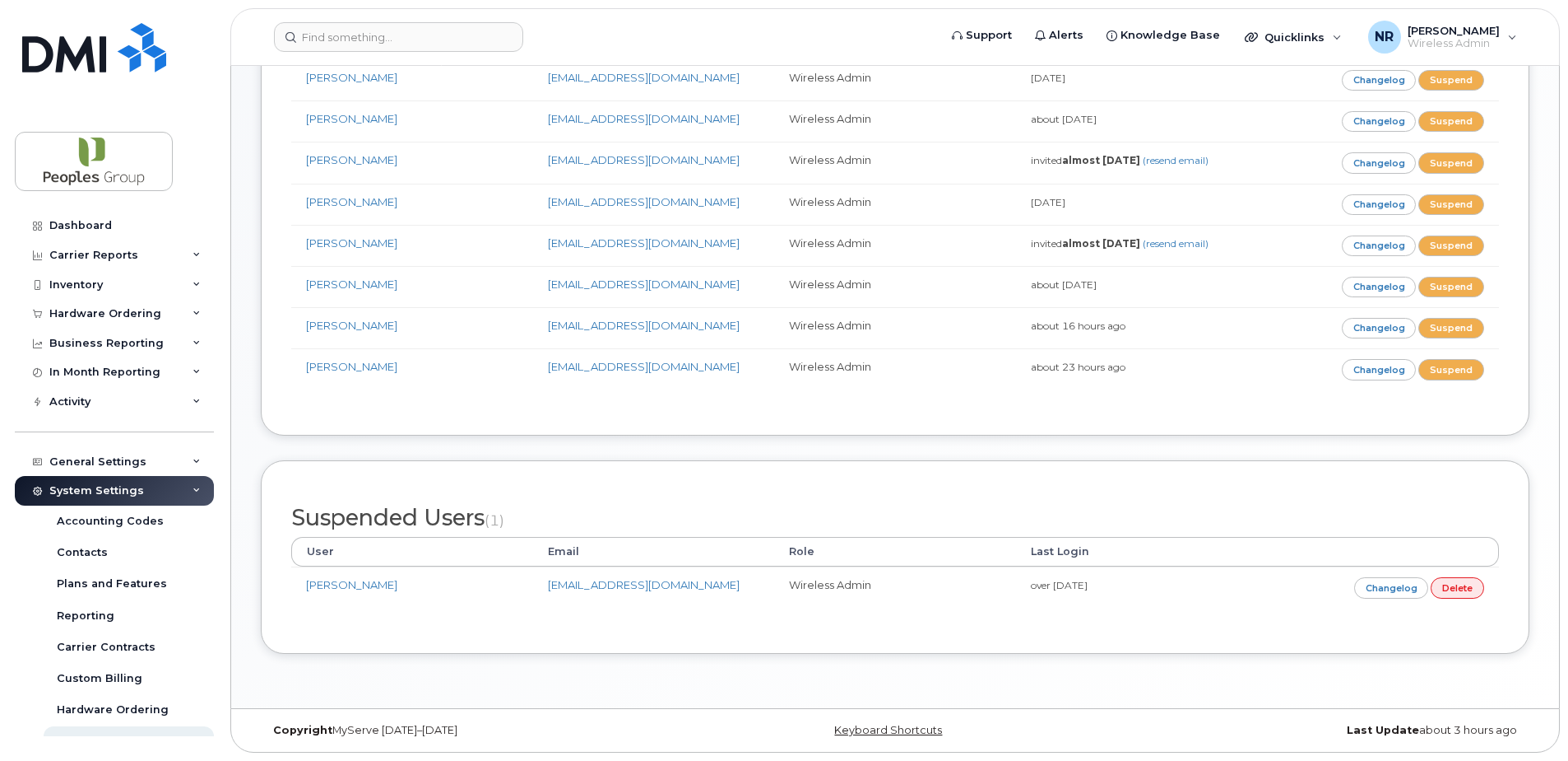
scroll to position [272, 0]
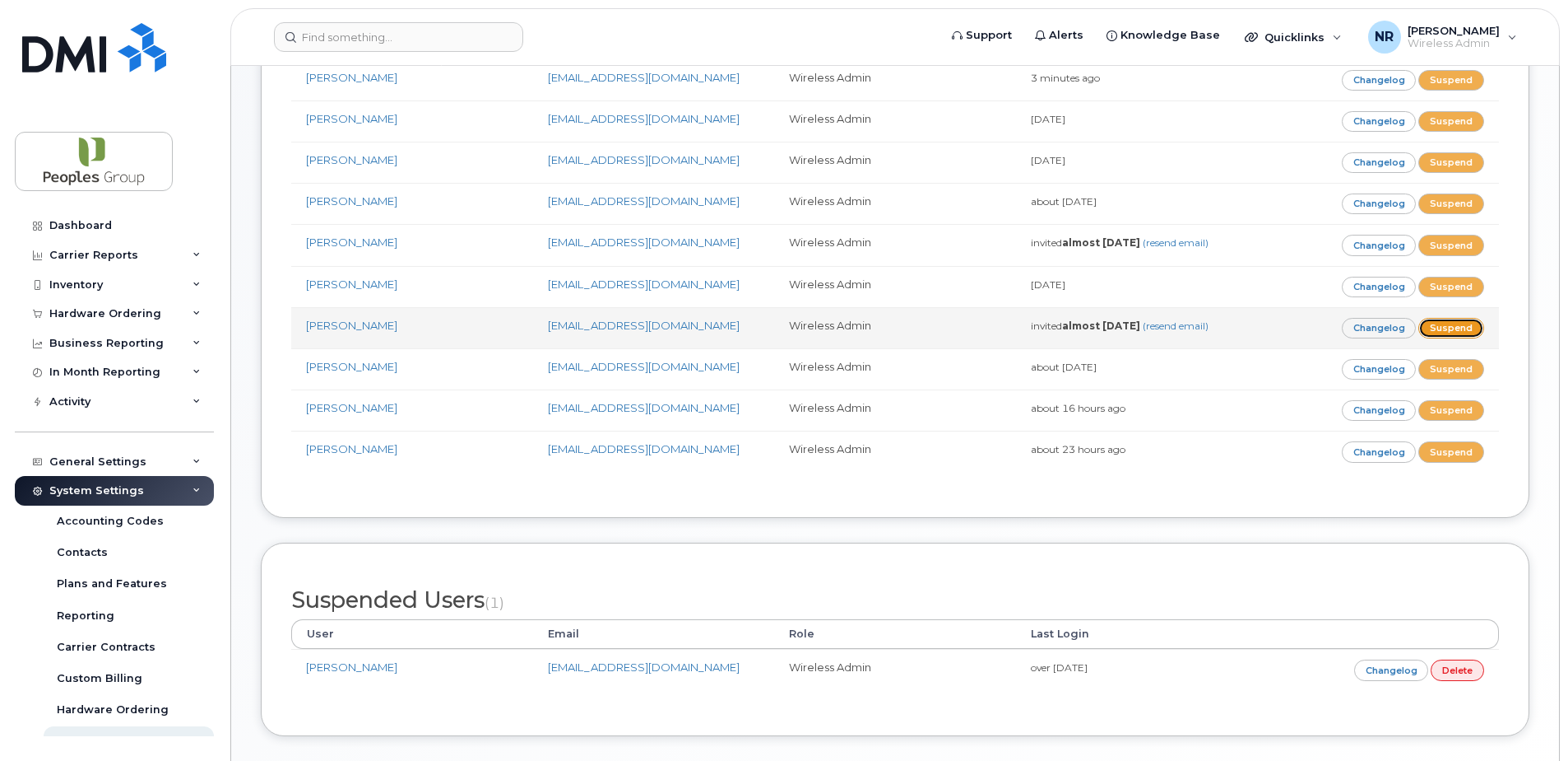
click at [1444, 323] on link "Suspend" at bounding box center [1451, 328] width 65 height 21
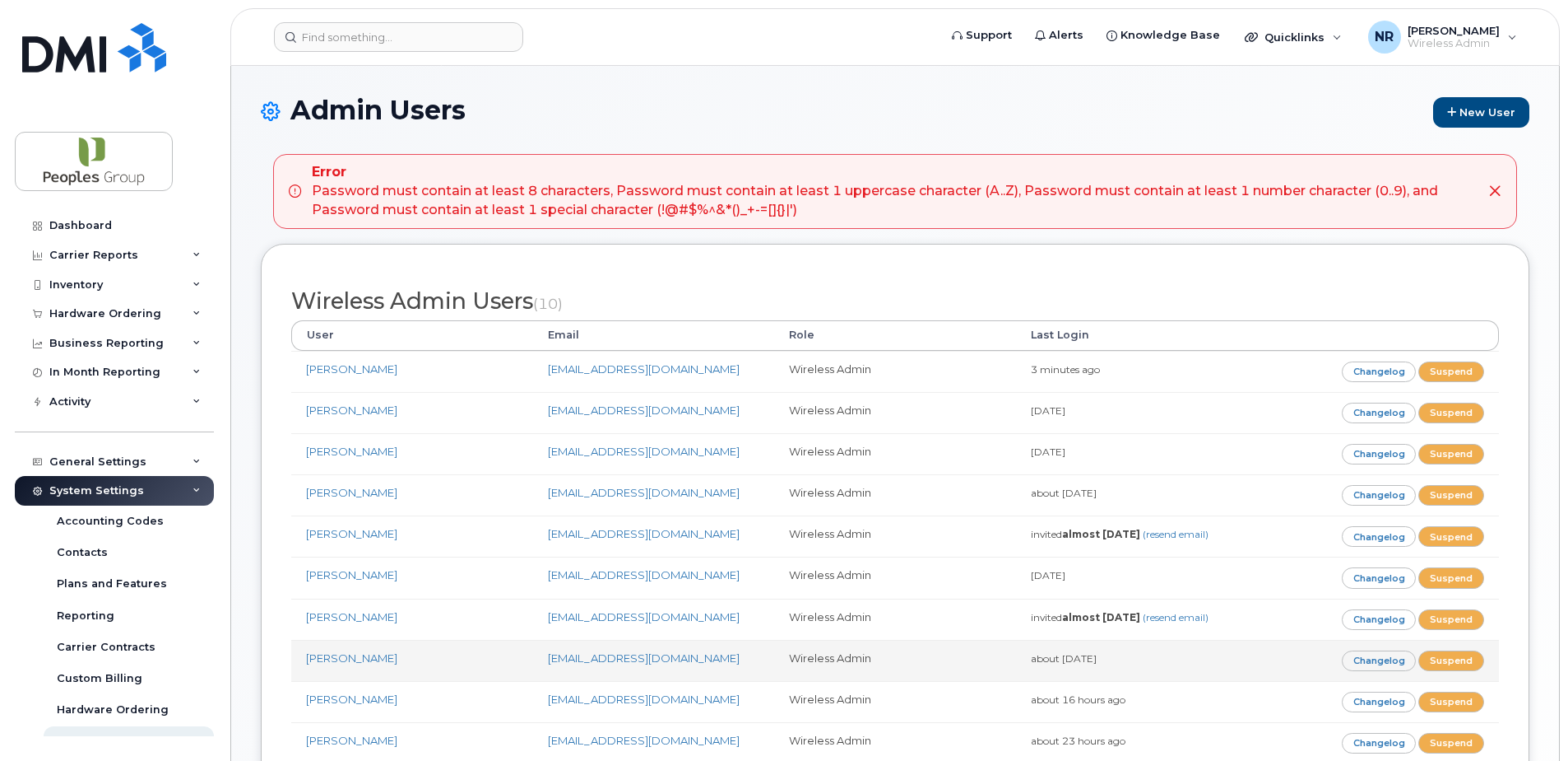
scroll to position [247, 0]
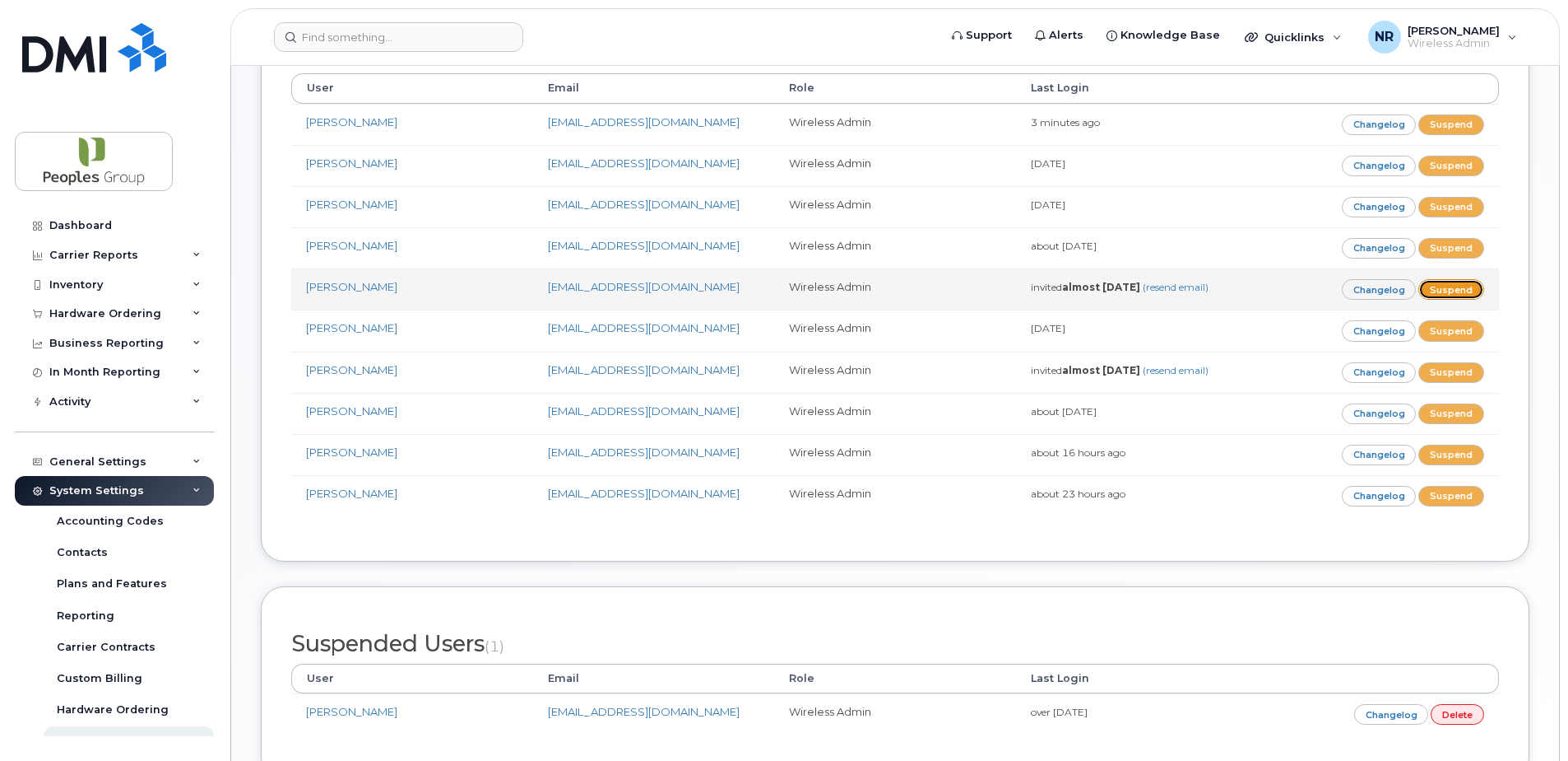
click at [1434, 287] on link "Suspend" at bounding box center [1451, 289] width 65 height 21
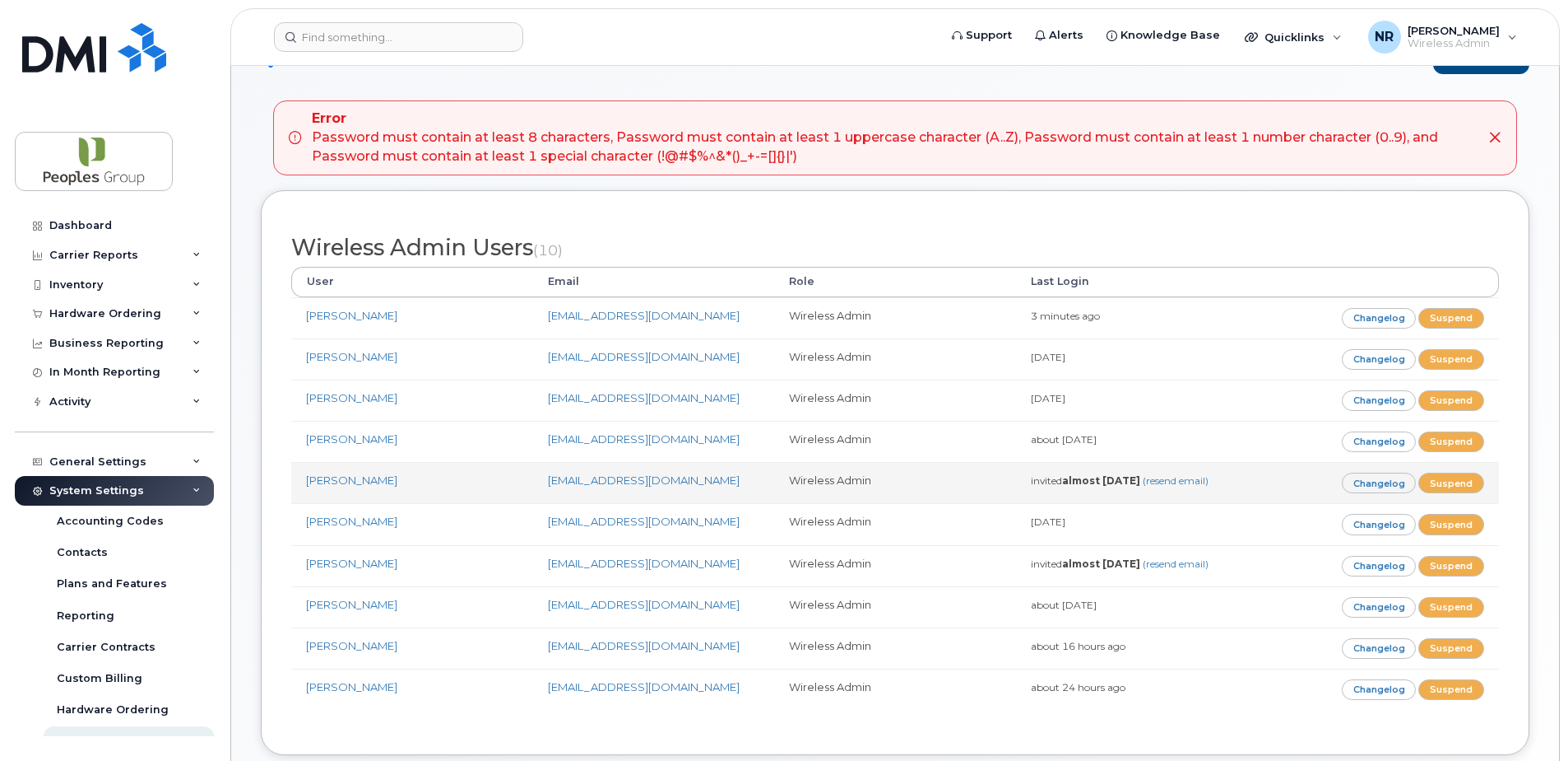
scroll to position [165, 0]
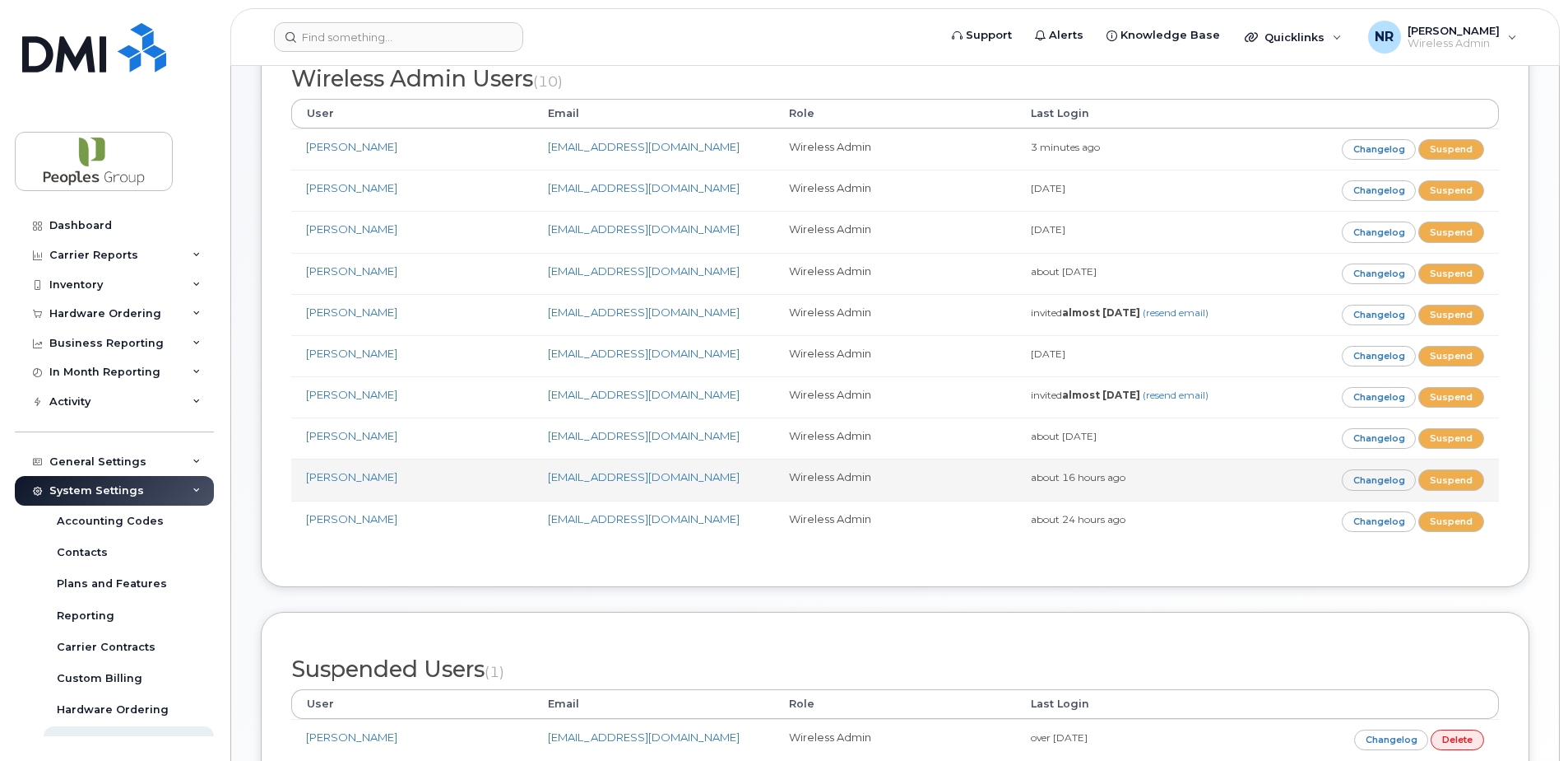
scroll to position [120, 0]
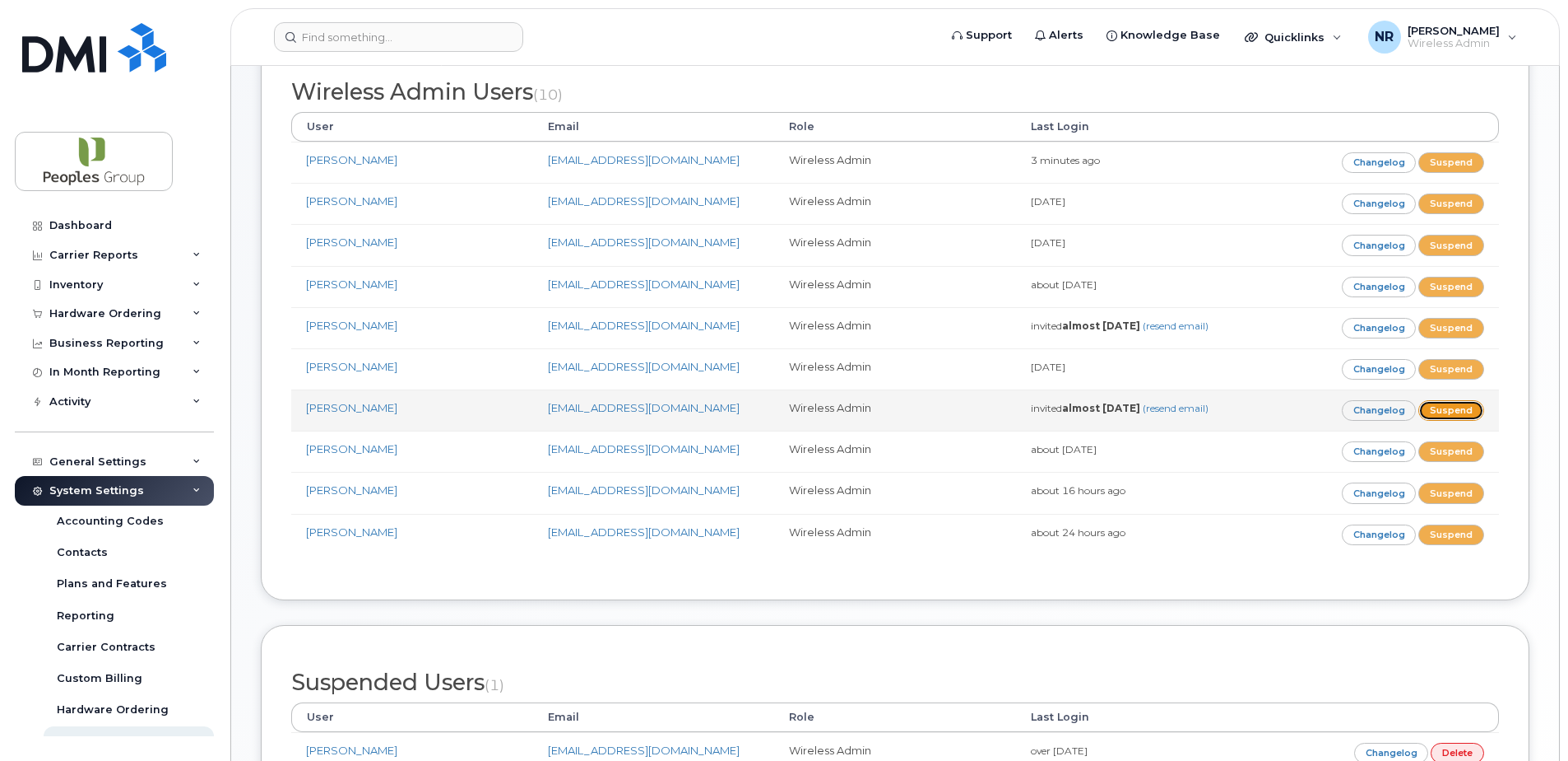
click at [1451, 409] on link "Suspend" at bounding box center [1451, 410] width 65 height 21
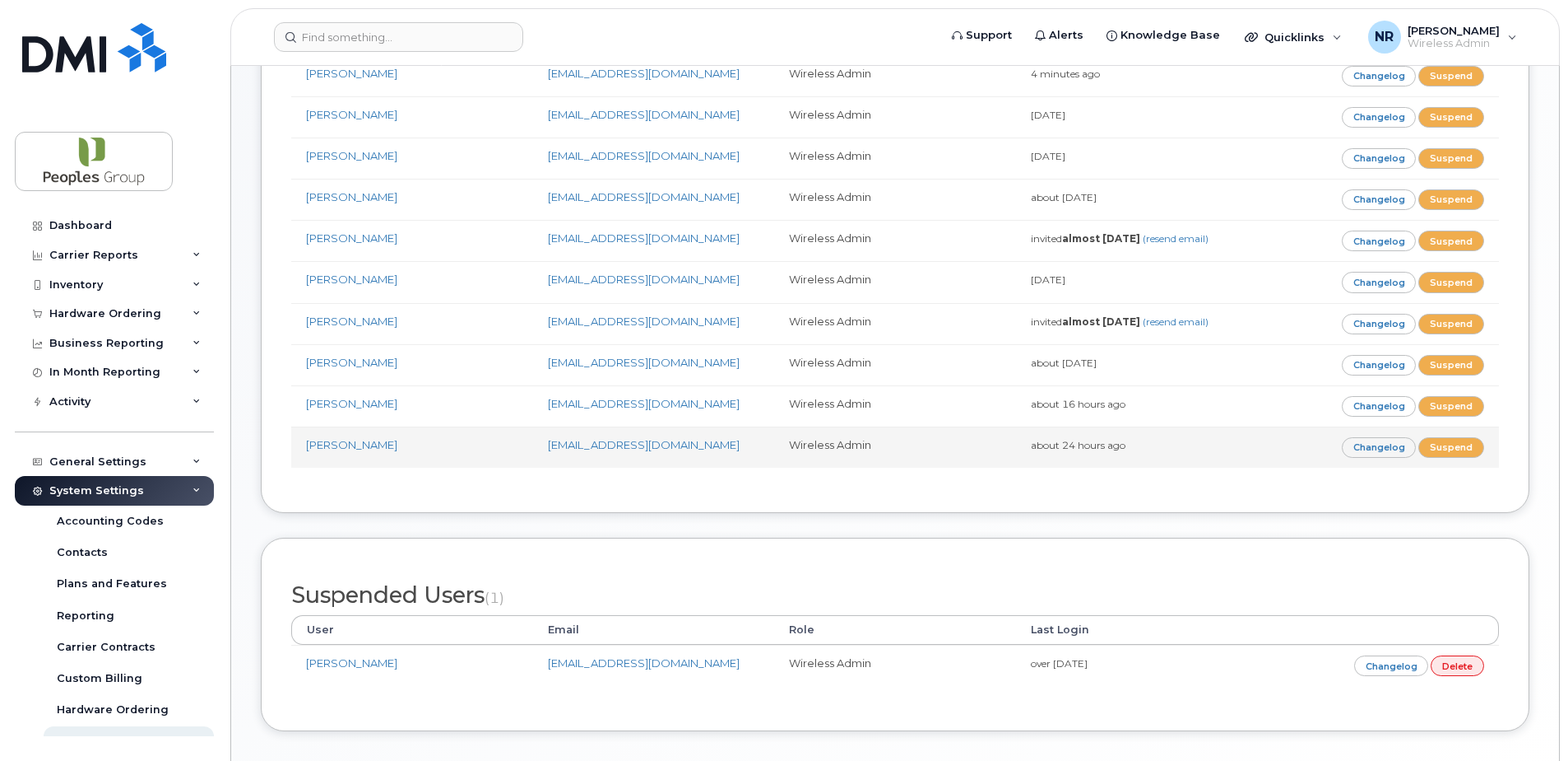
scroll to position [373, 0]
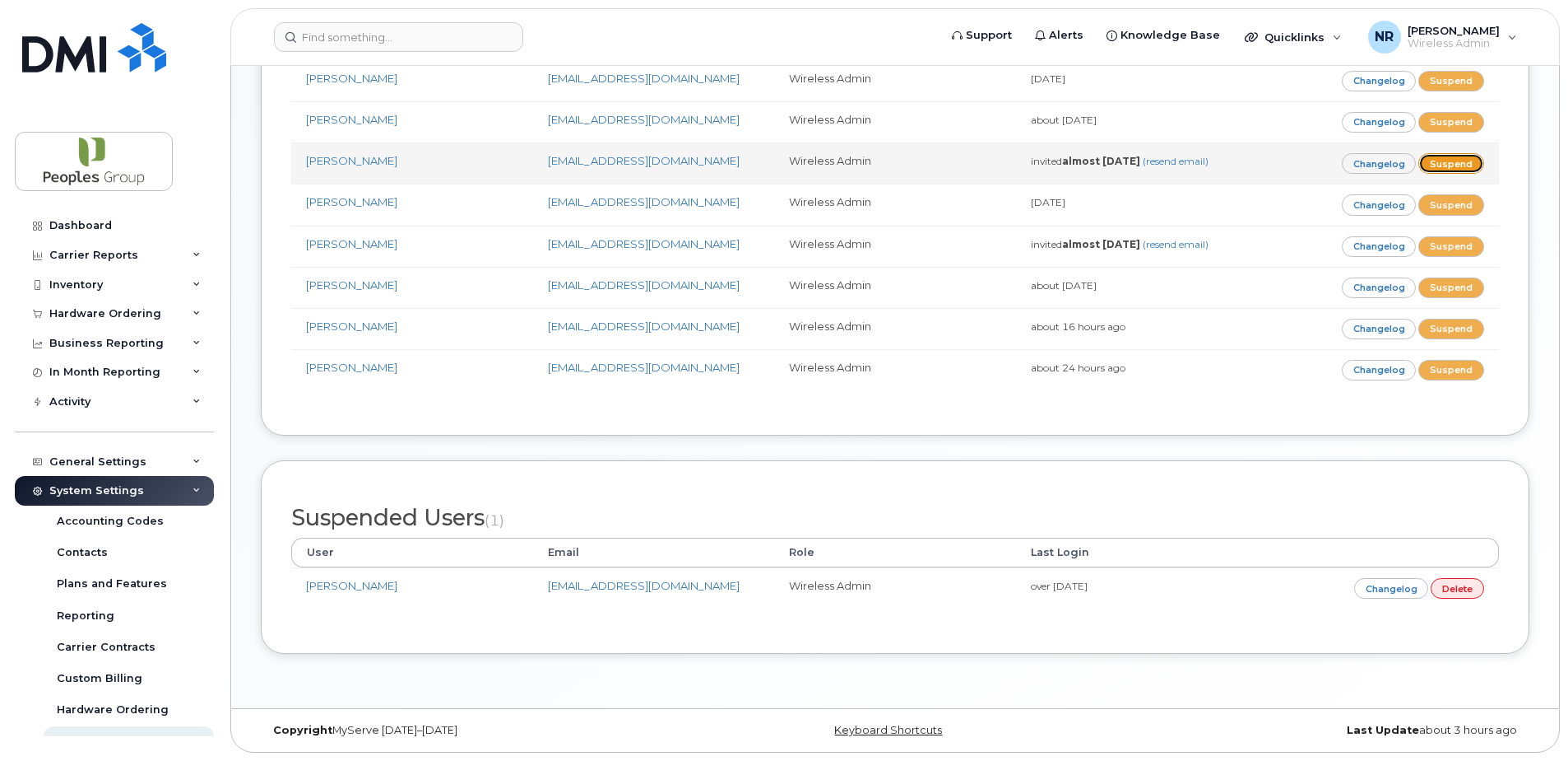
click at [1457, 167] on link "Suspend" at bounding box center [1451, 164] width 65 height 21
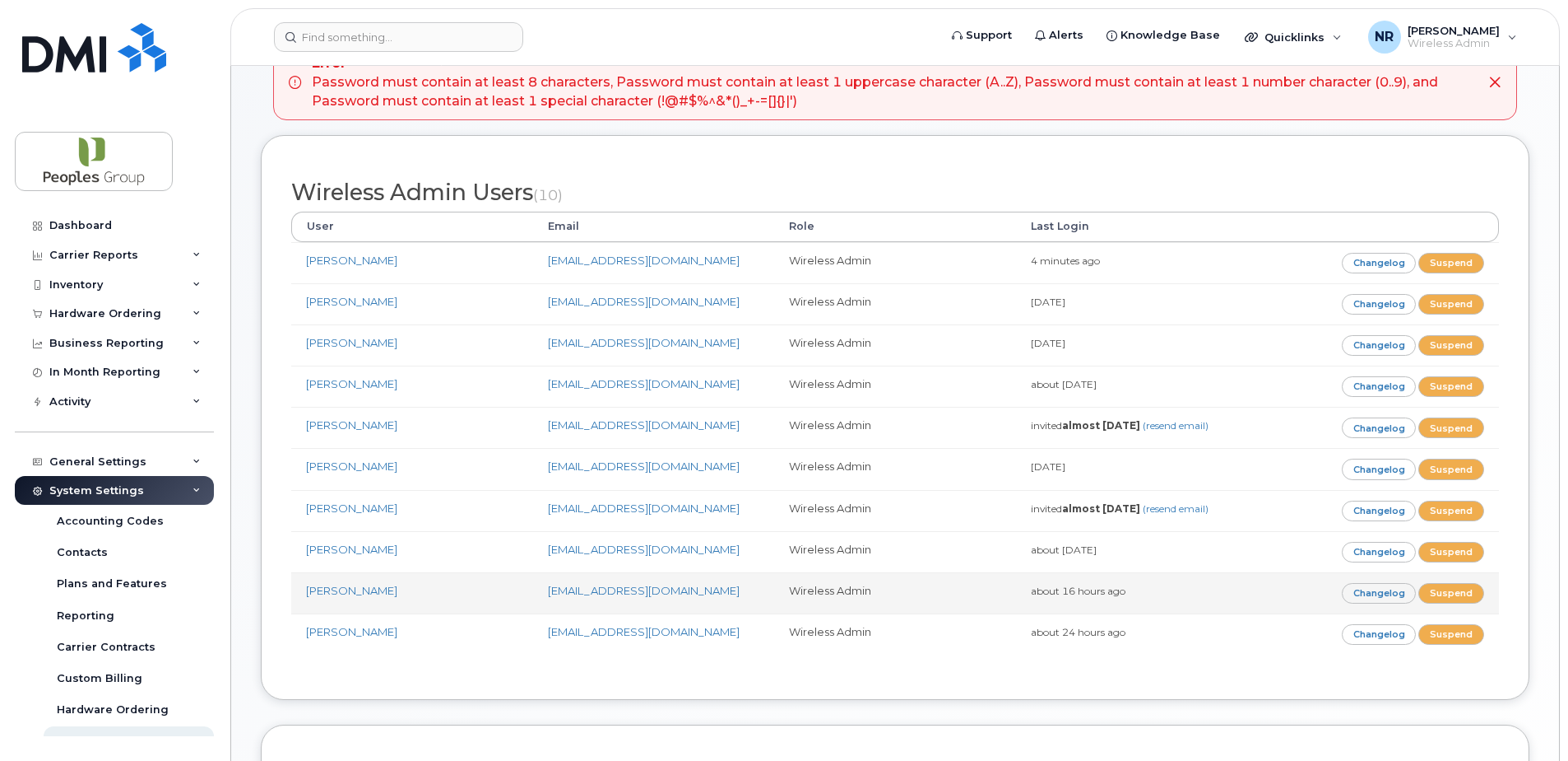
scroll to position [329, 0]
